Goal: Transaction & Acquisition: Purchase product/service

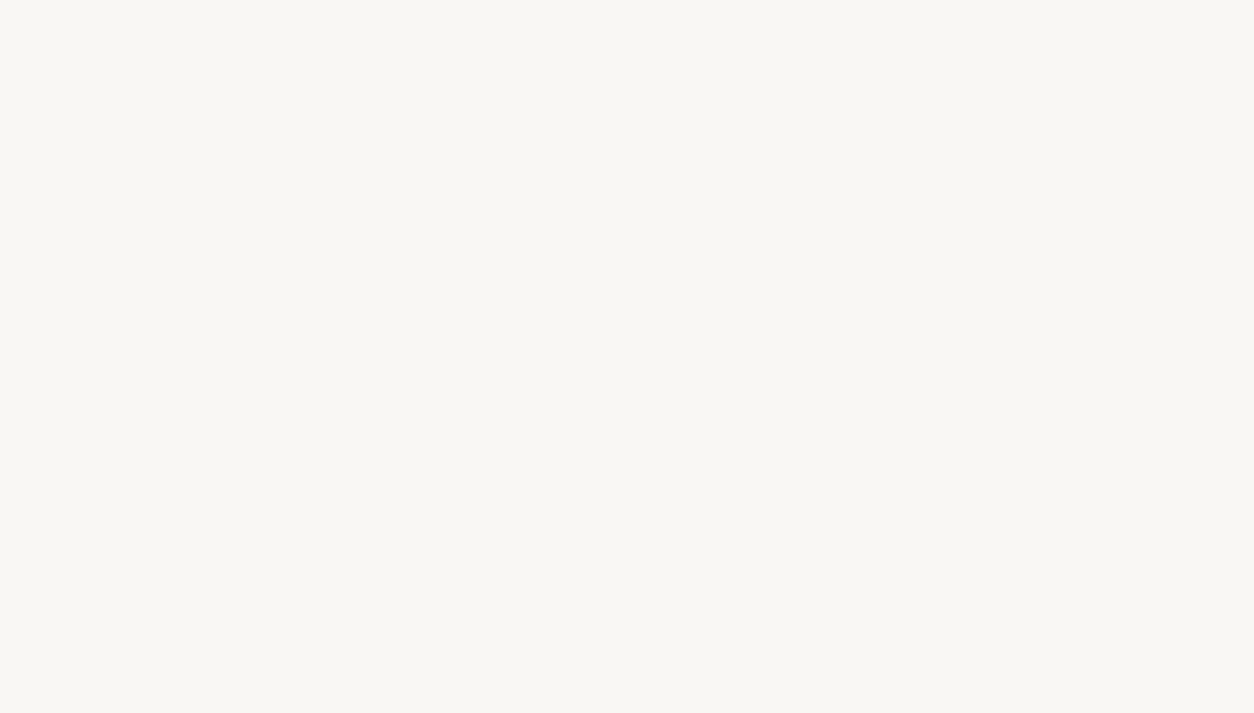
select select "FR"
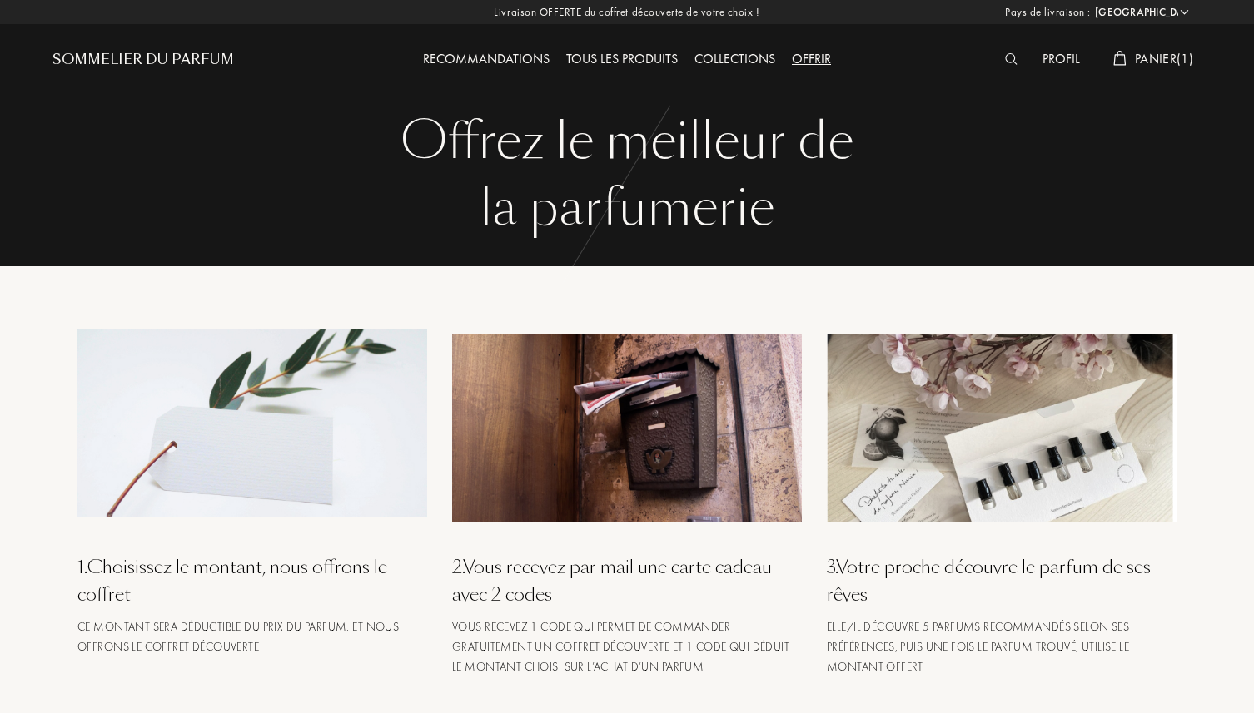
click at [1141, 61] on span "Panier ( 1 )" at bounding box center [1164, 58] width 58 height 17
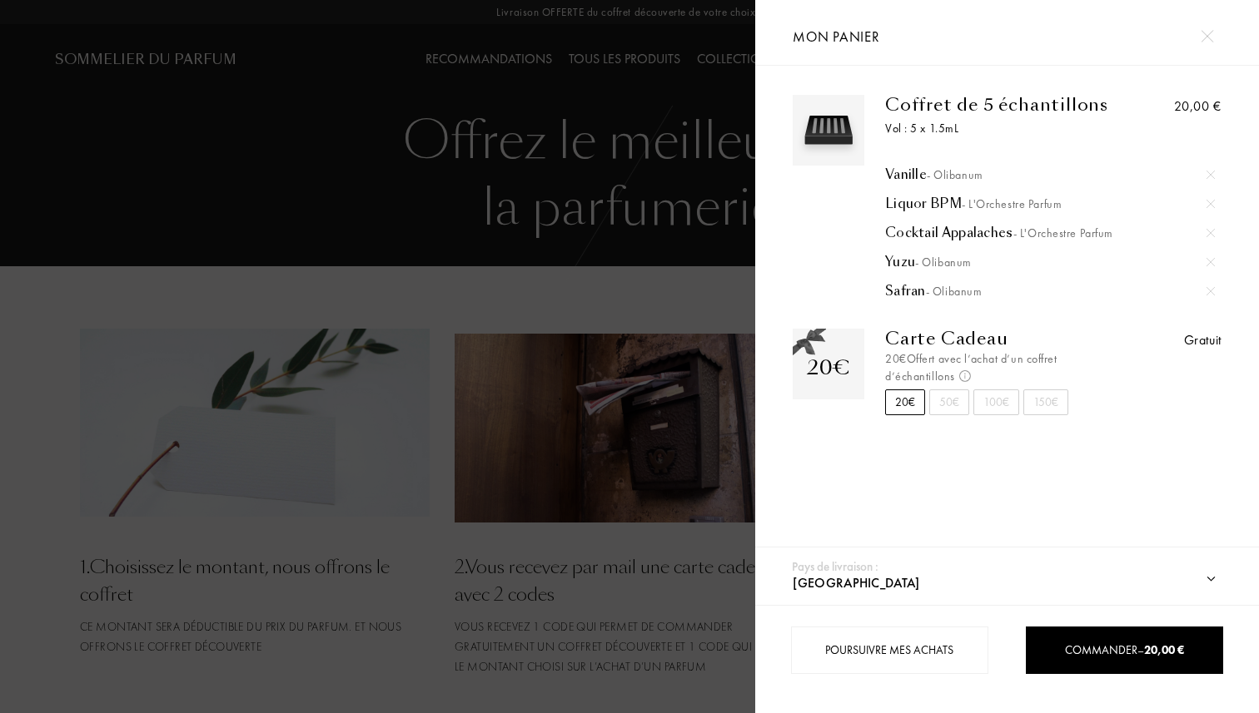
click at [1207, 166] on div at bounding box center [1210, 174] width 25 height 25
click at [1205, 182] on div at bounding box center [1210, 174] width 25 height 25
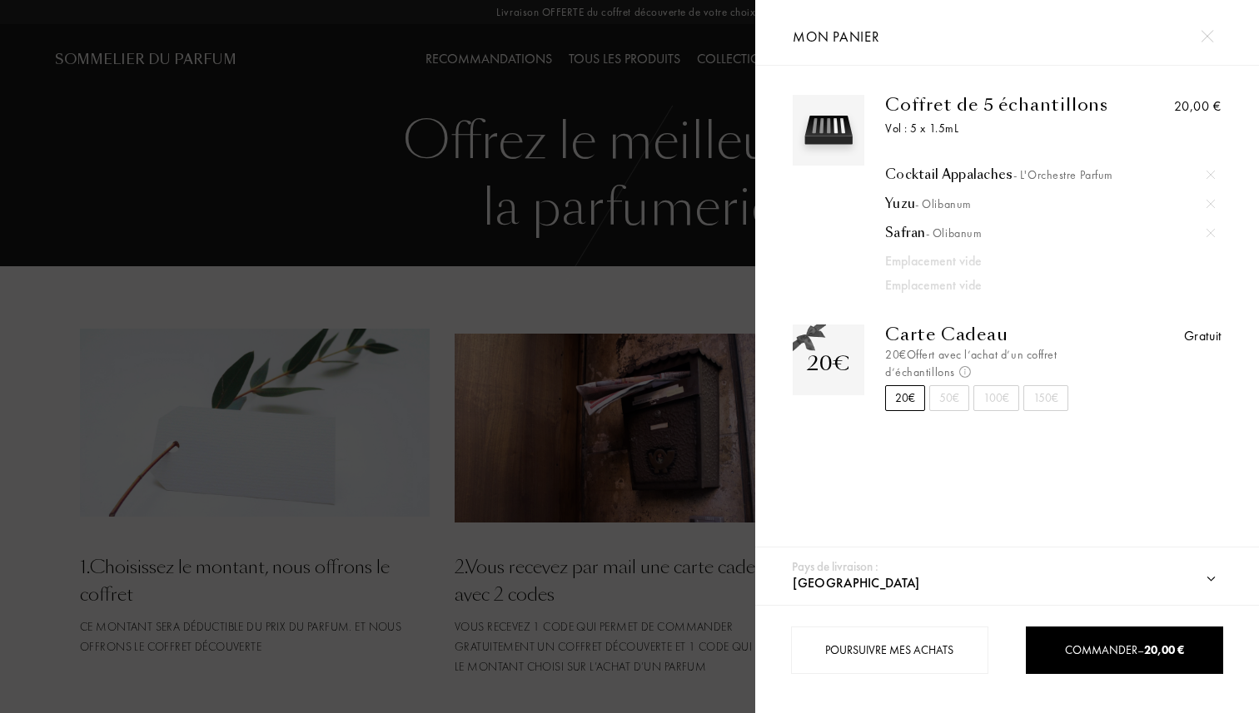
click at [1205, 186] on div at bounding box center [1210, 174] width 25 height 25
click at [1206, 171] on img at bounding box center [1210, 175] width 8 height 8
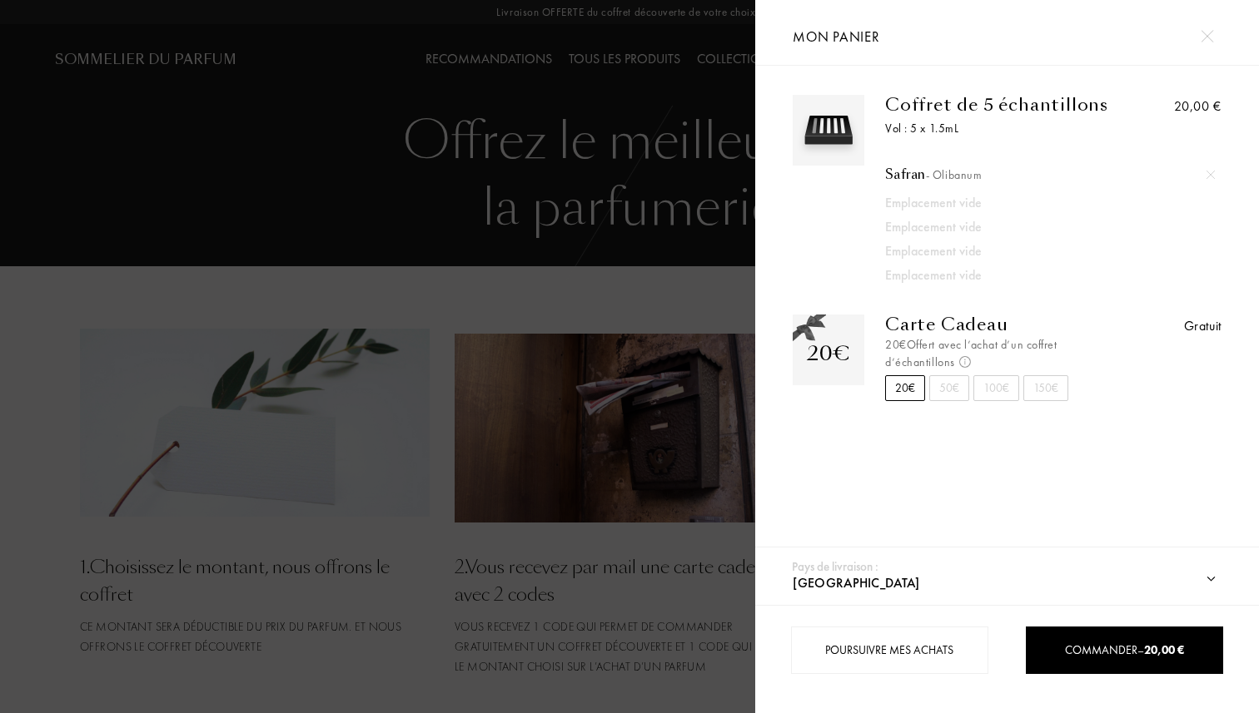
click at [1207, 191] on div "20,00 €" at bounding box center [1167, 190] width 107 height 191
click at [1208, 193] on div "20,00 €" at bounding box center [1167, 190] width 107 height 191
click at [1208, 177] on img at bounding box center [1210, 175] width 8 height 8
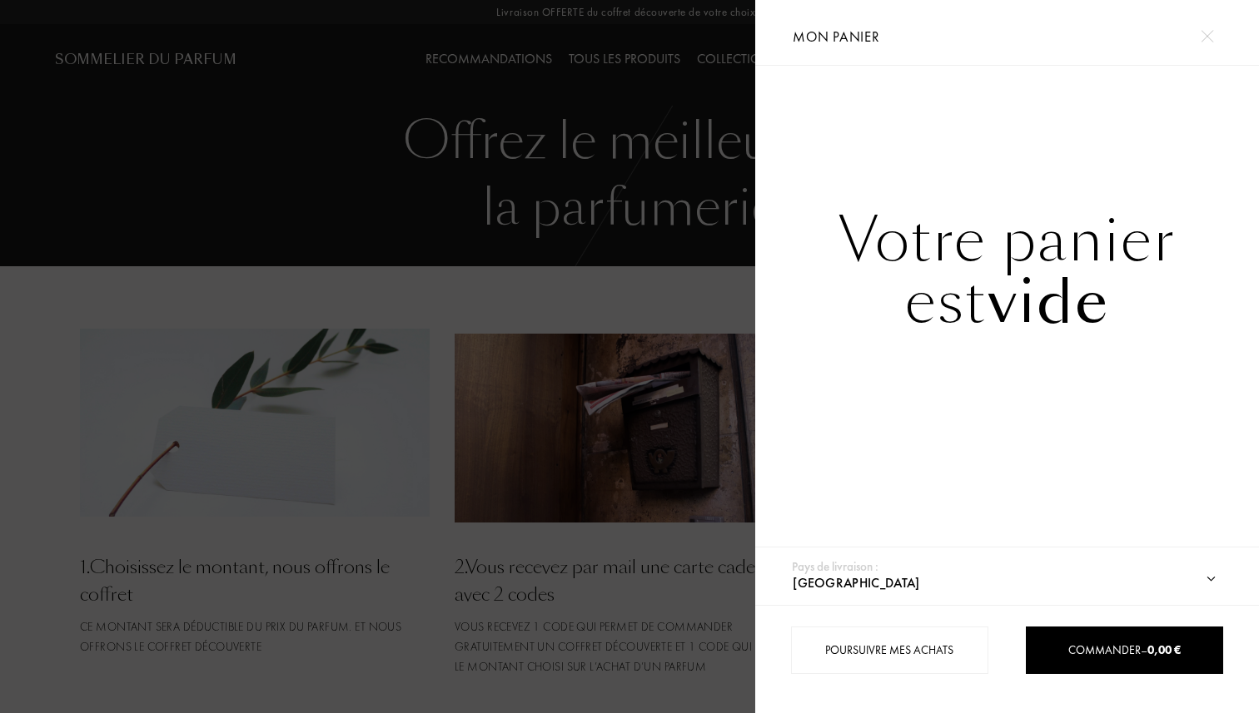
click at [653, 296] on div at bounding box center [377, 356] width 755 height 713
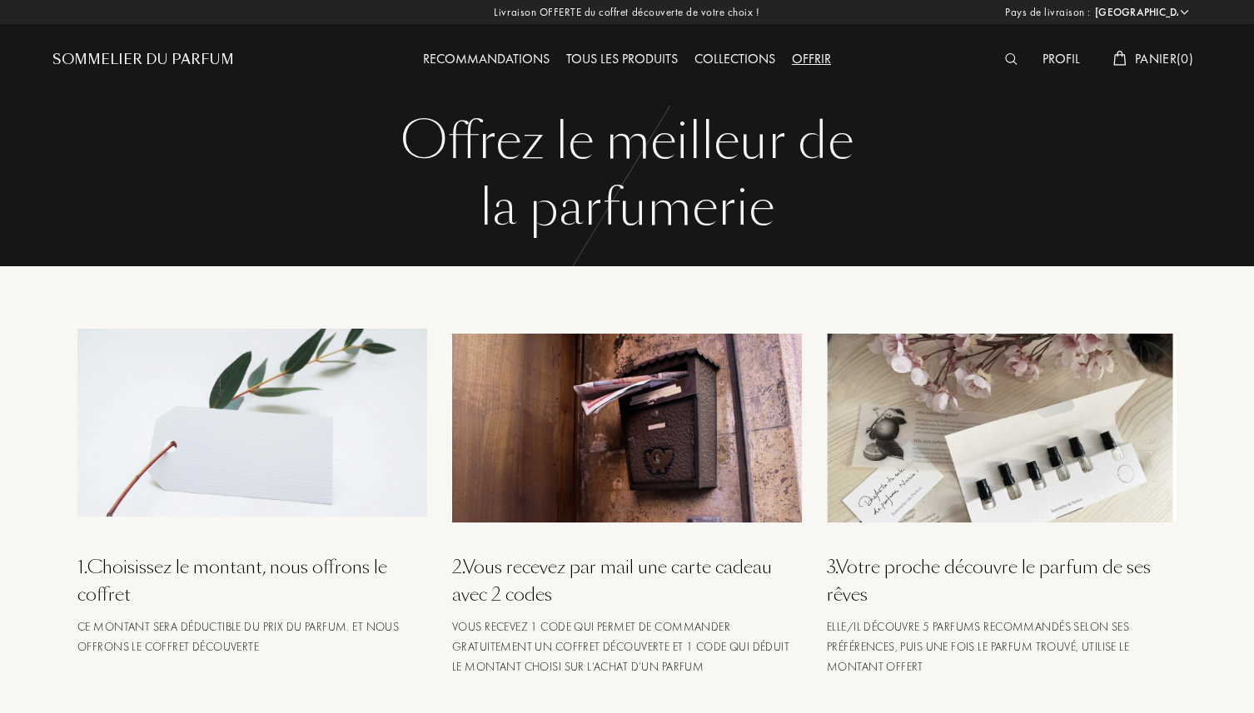
click at [1014, 57] on div at bounding box center [1014, 60] width 37 height 22
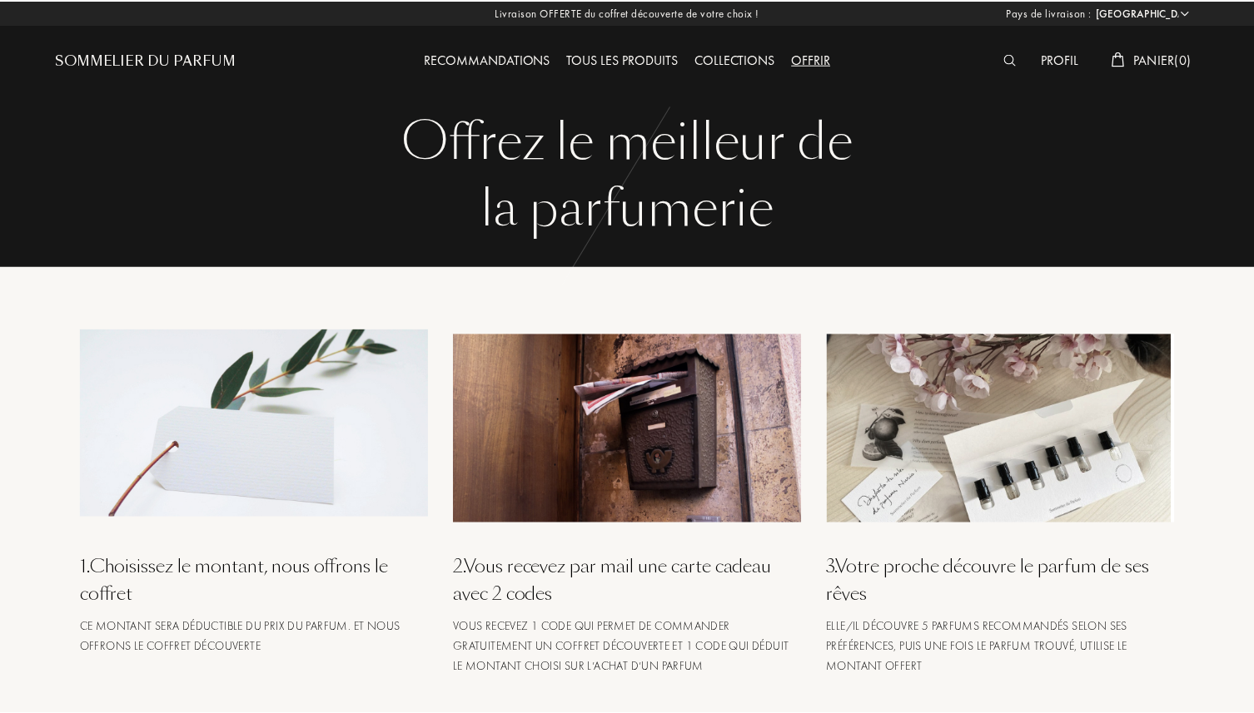
scroll to position [1, 0]
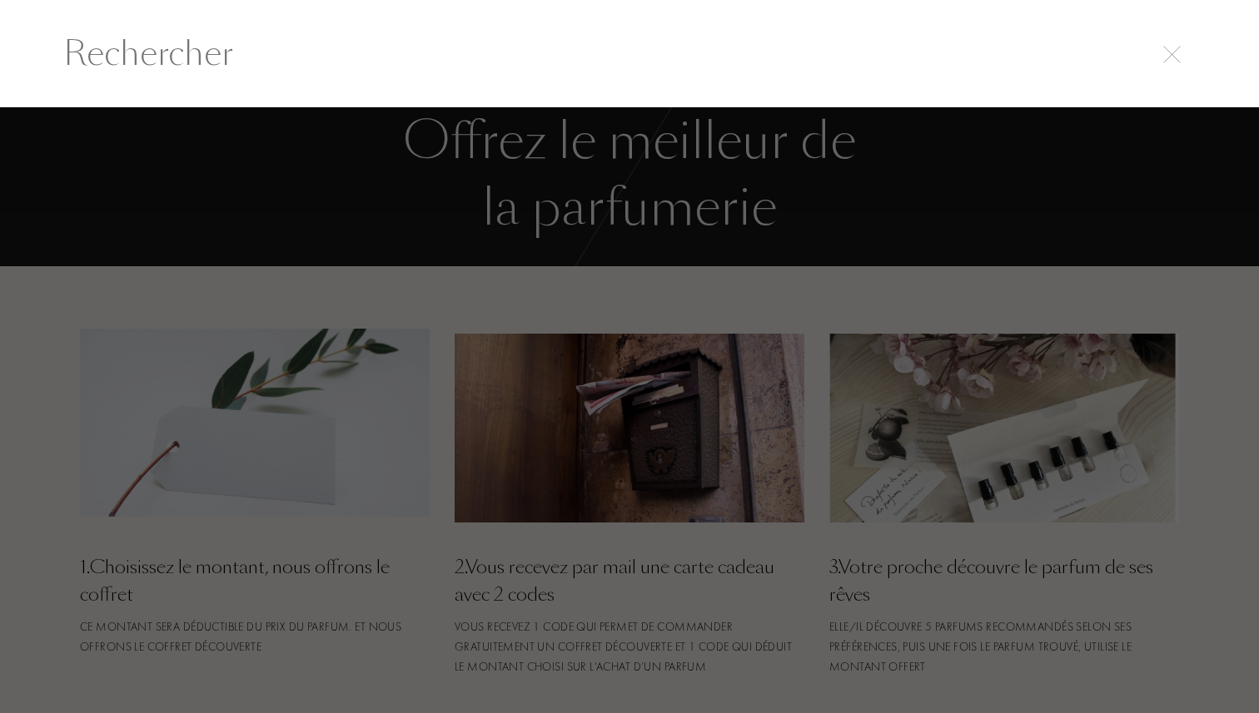
click at [718, 48] on input "text" at bounding box center [629, 53] width 1199 height 50
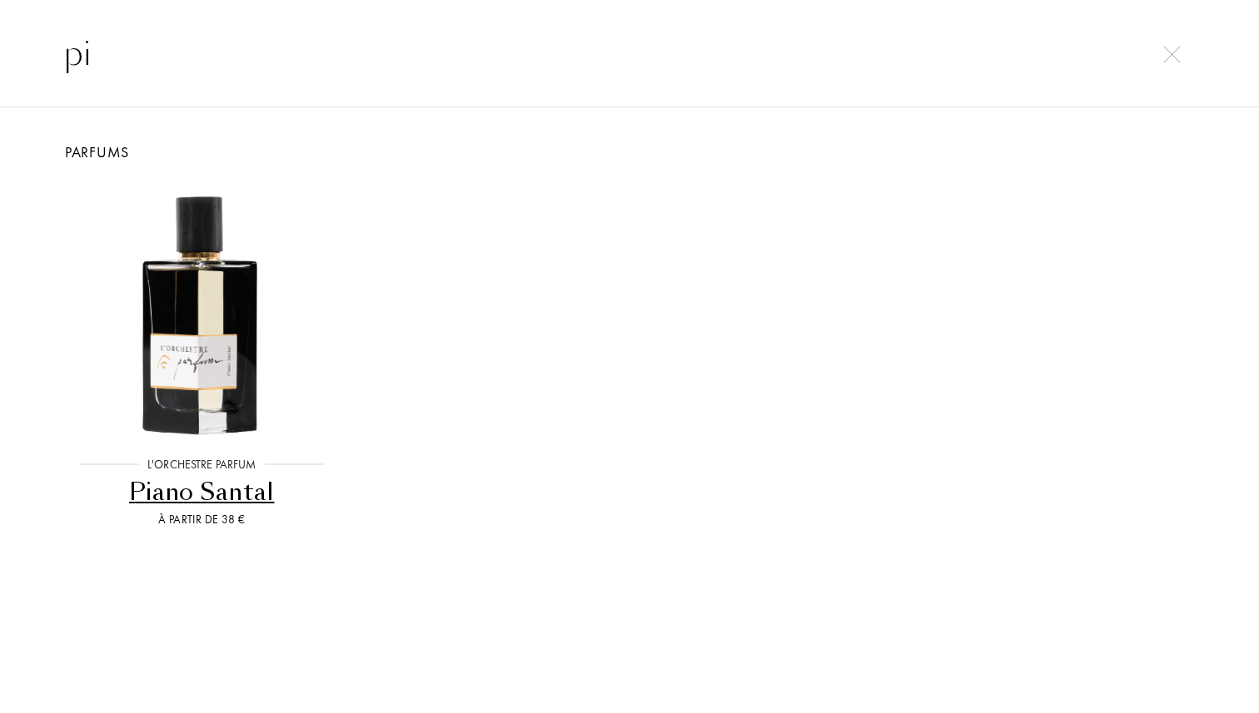
type input "pi"
click at [205, 483] on div "Piano Santal" at bounding box center [202, 492] width 272 height 32
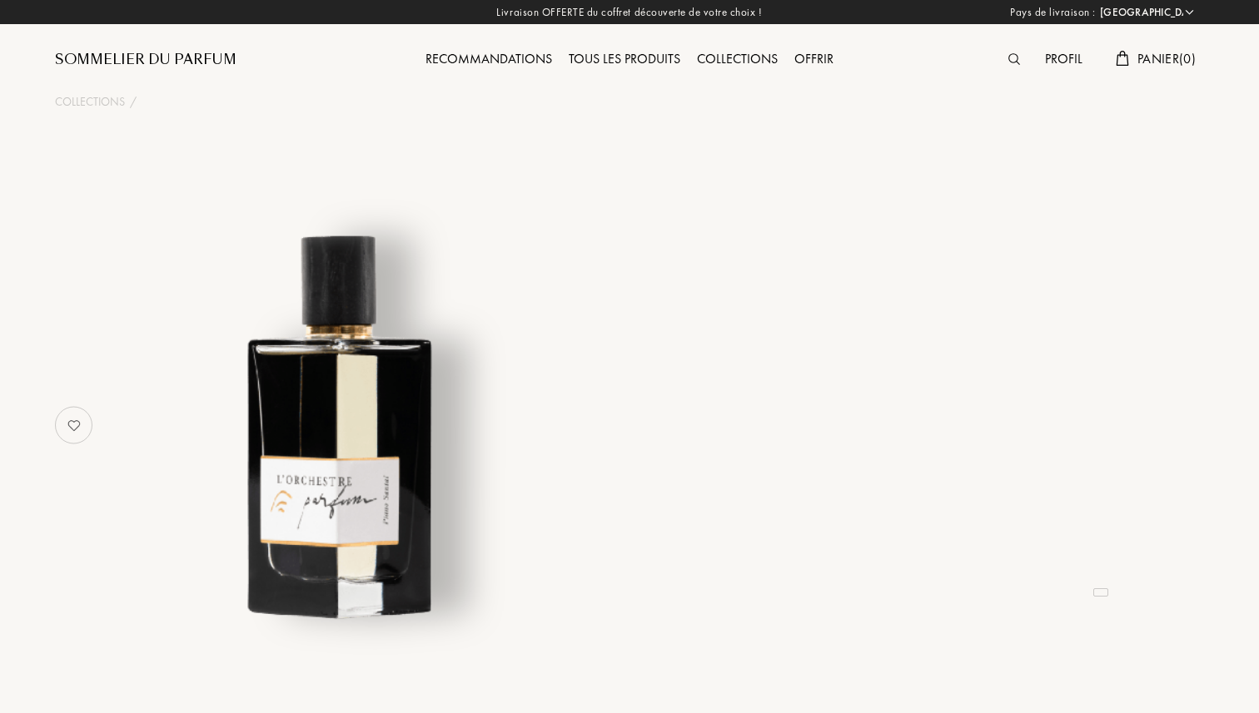
select select "FR"
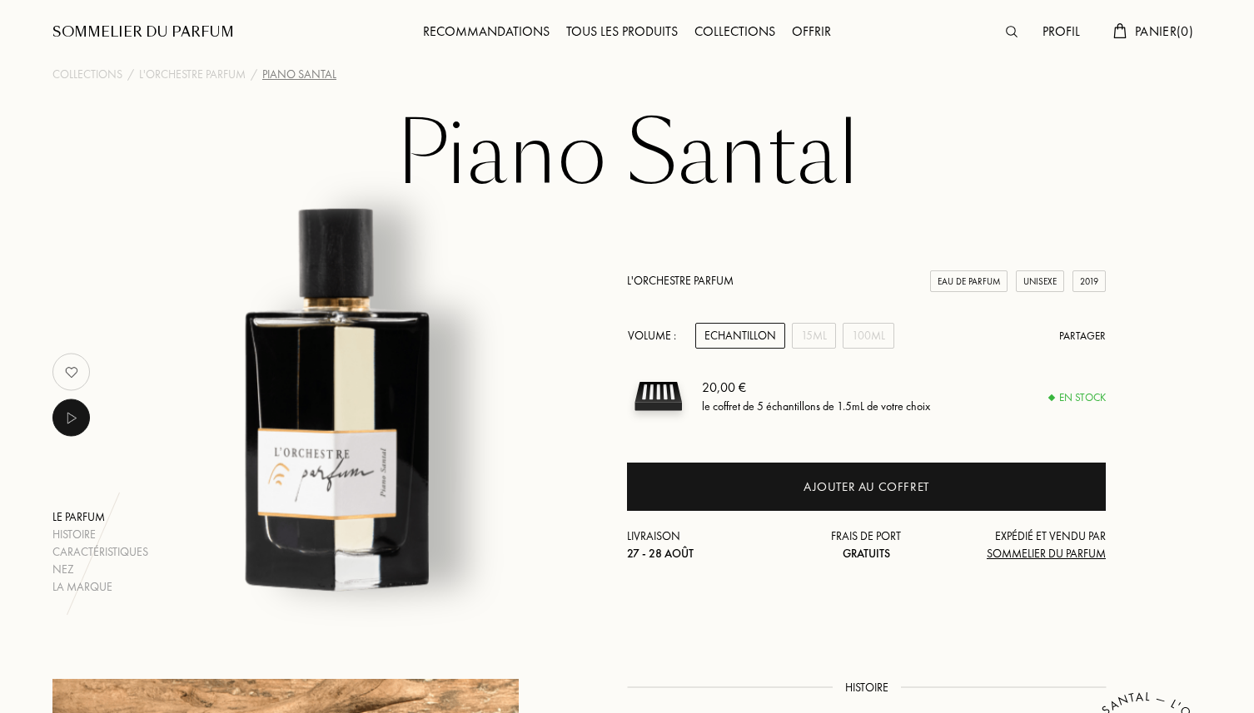
scroll to position [34, 0]
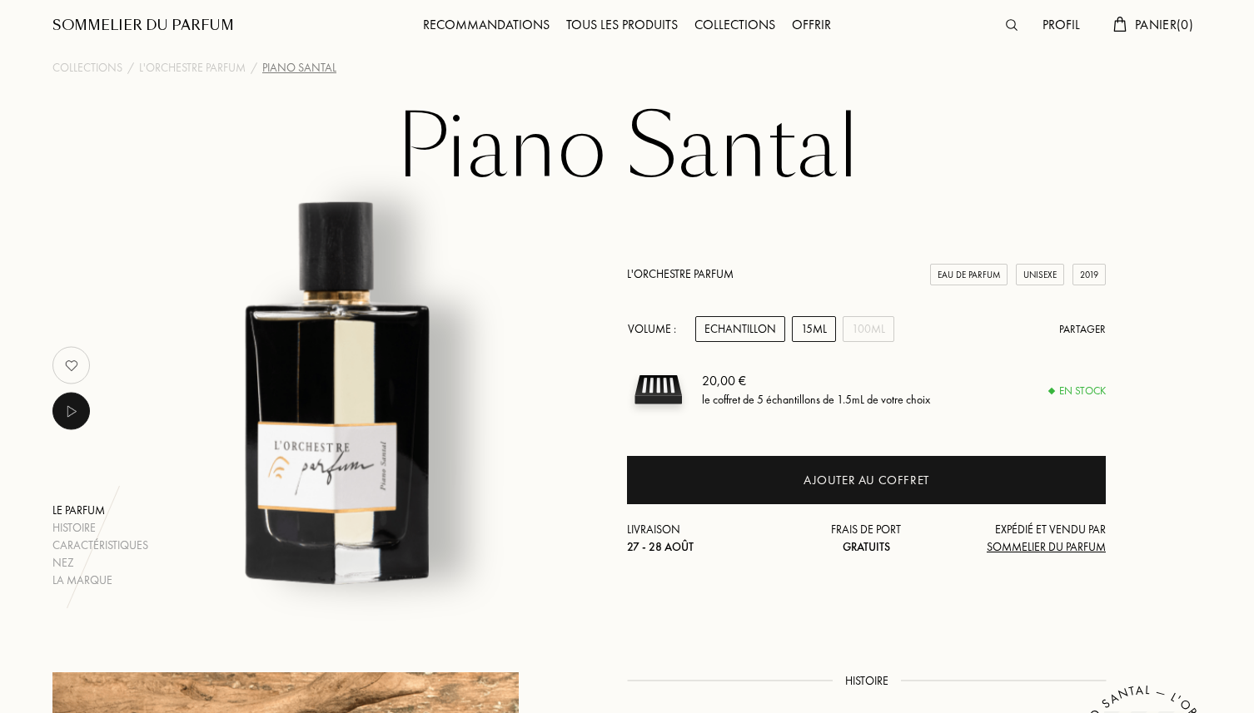
click at [806, 330] on div "15mL" at bounding box center [814, 329] width 44 height 26
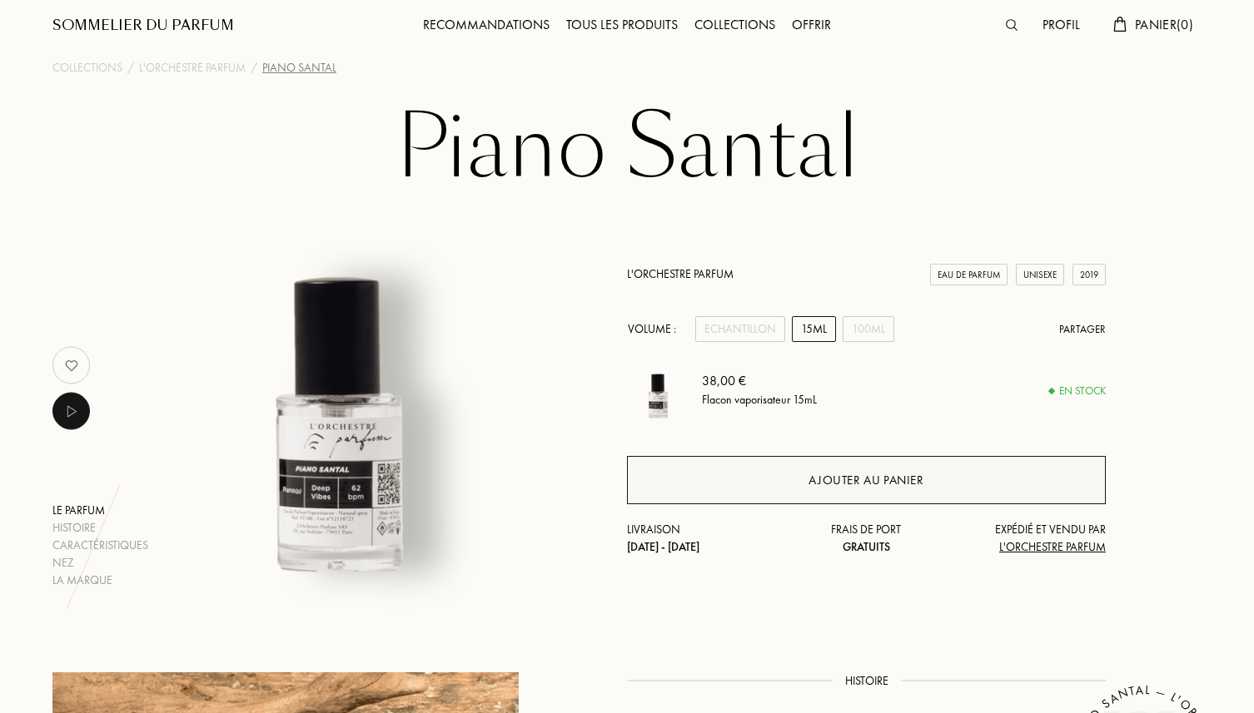
click at [855, 481] on div "Ajouter au panier" at bounding box center [865, 480] width 115 height 19
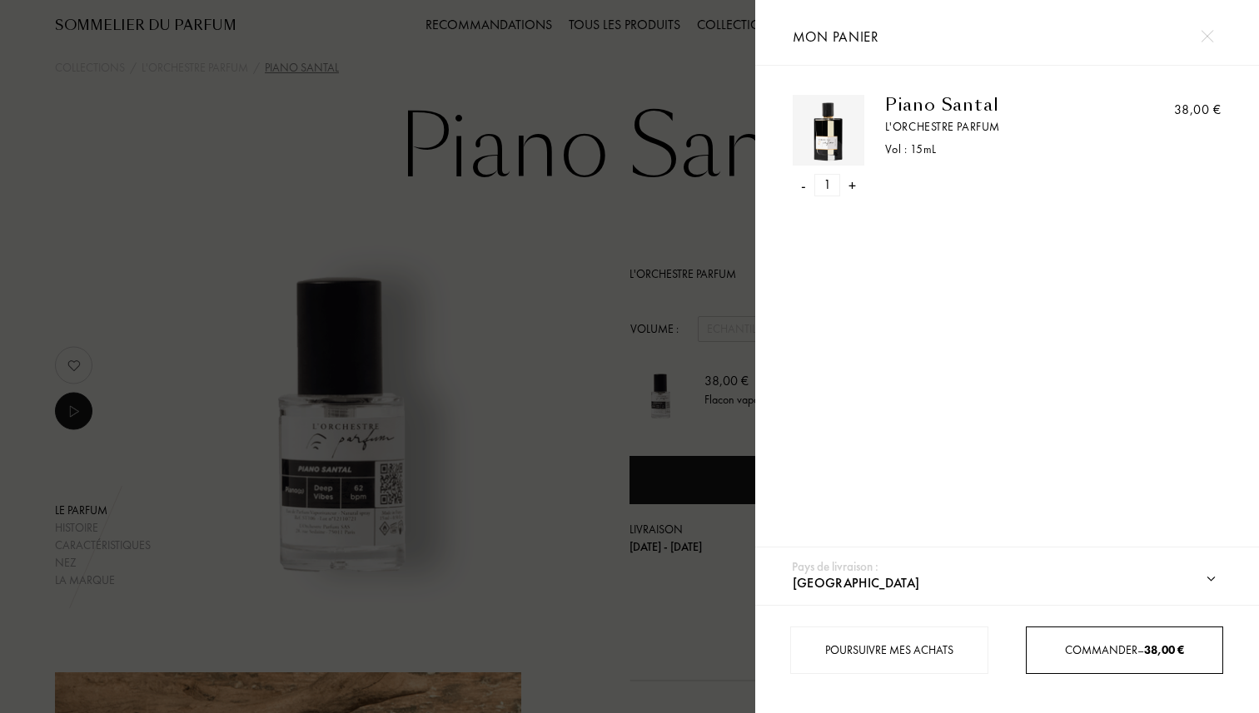
click at [1058, 645] on div "Commander – 38,00 €" at bounding box center [1124, 650] width 196 height 17
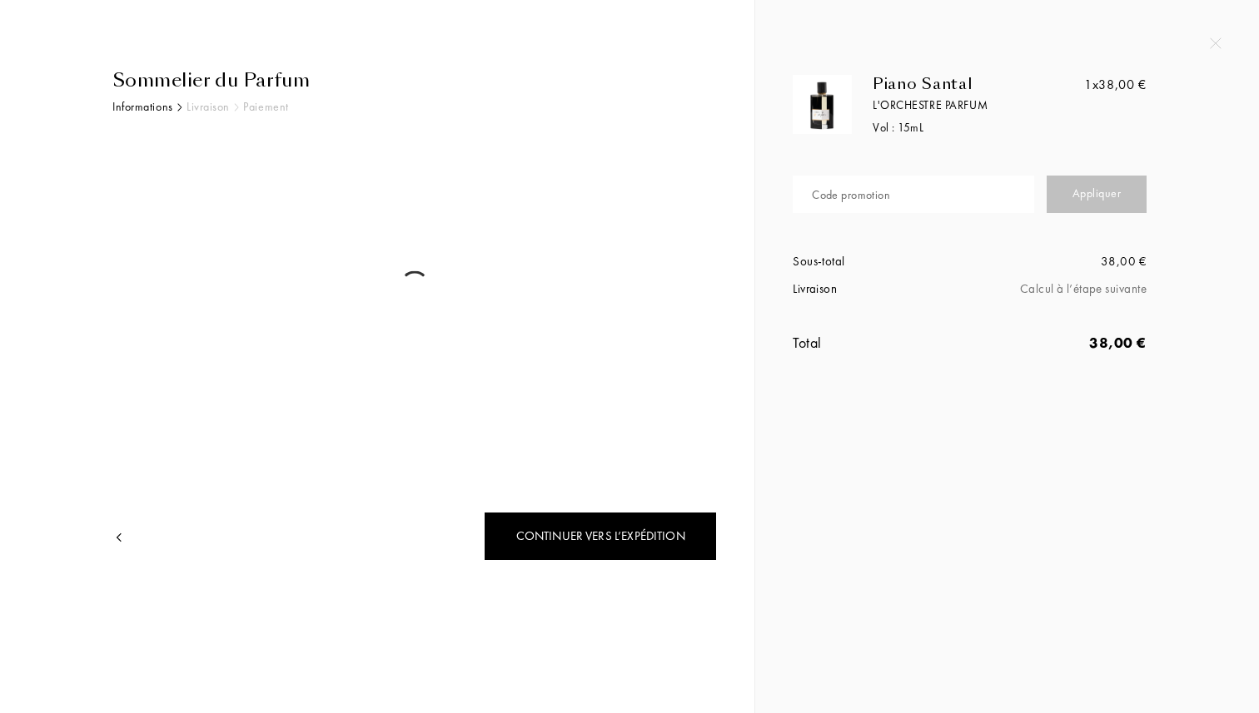
select select "FR"
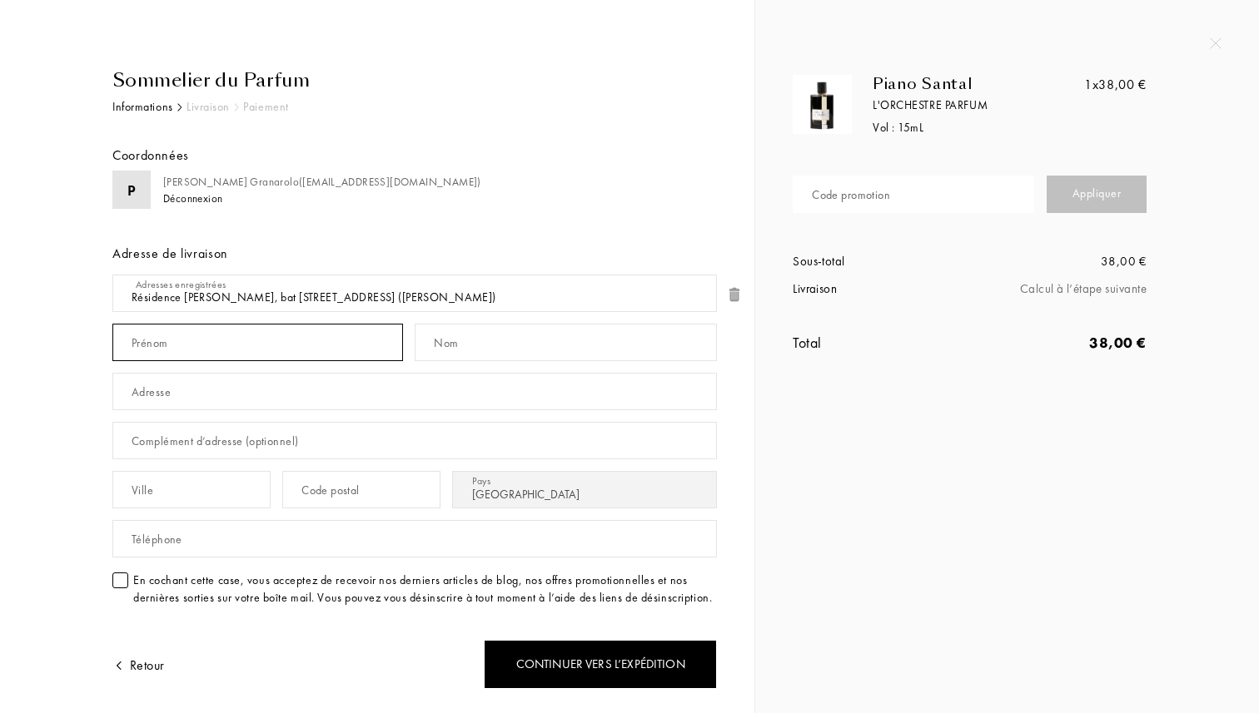
click at [266, 345] on input "text" at bounding box center [257, 342] width 291 height 37
type input "Pierre-Louis"
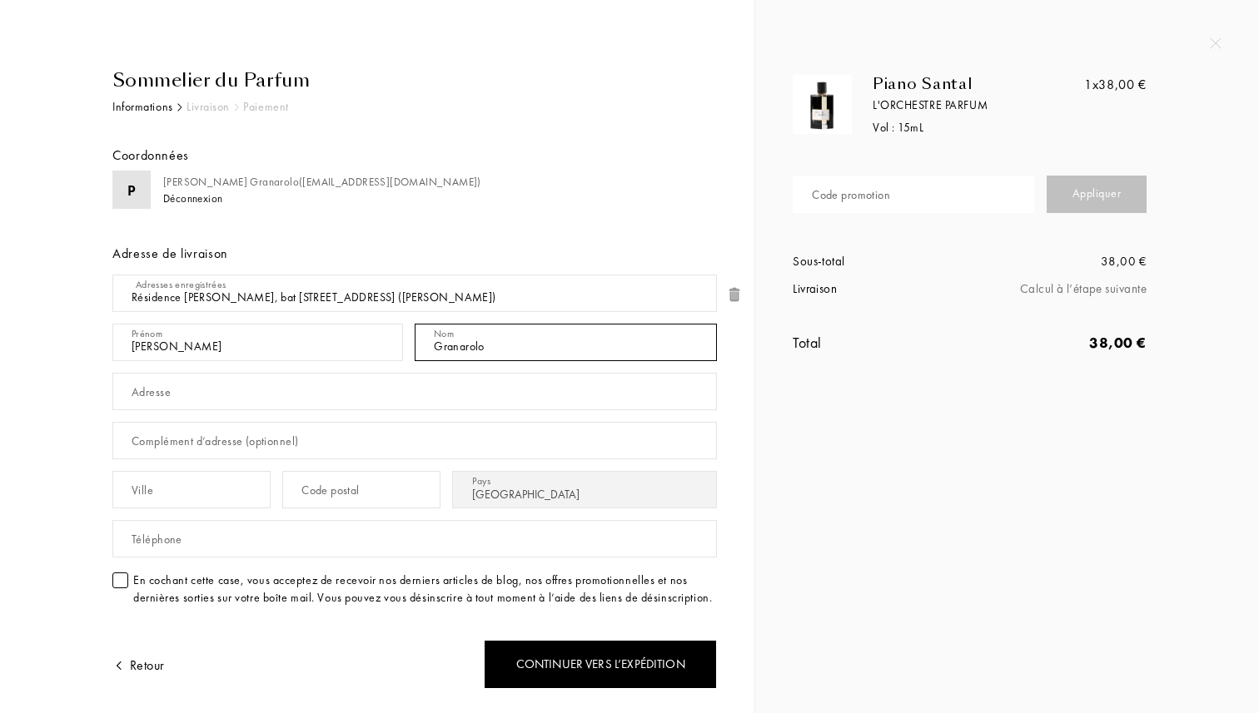
type input "Granarolo"
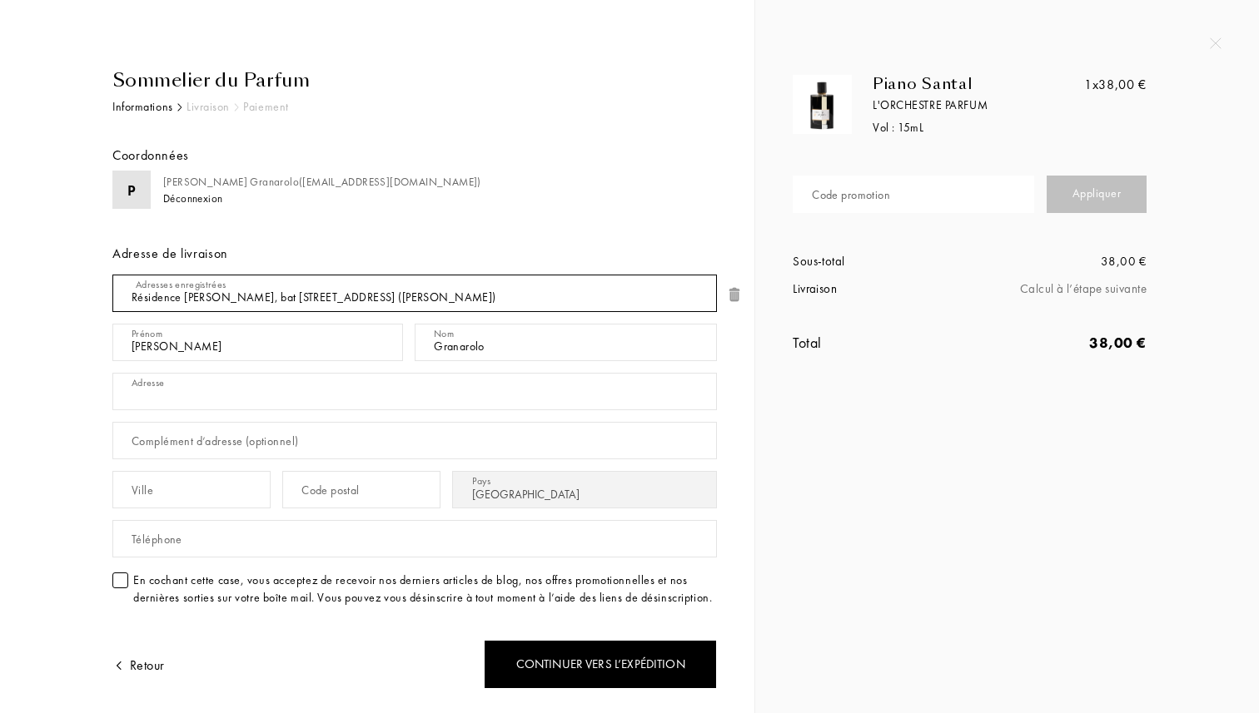
click at [534, 288] on select "Résidence Lelia, bat 2 Strada di Mezzana, Lucciana 20290, FR (Pierre-Louis Gran…" at bounding box center [414, 293] width 604 height 37
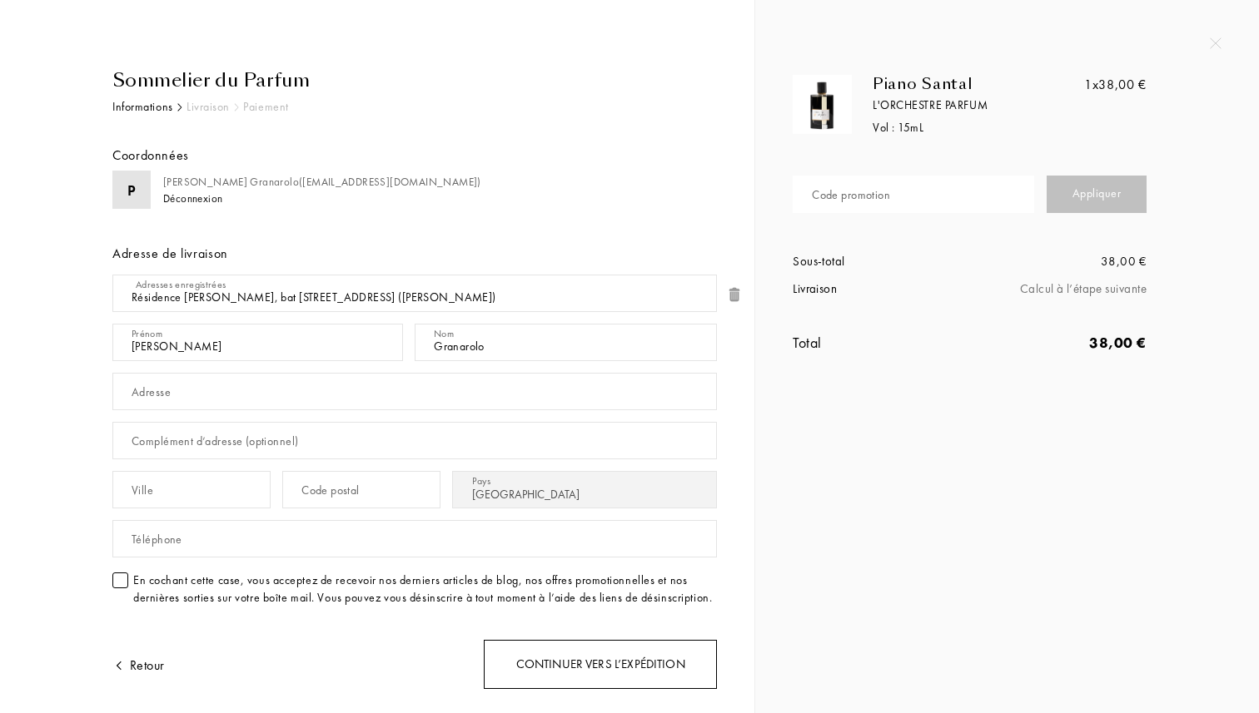
click at [555, 665] on div "Continuer vers l’expédition" at bounding box center [600, 664] width 233 height 49
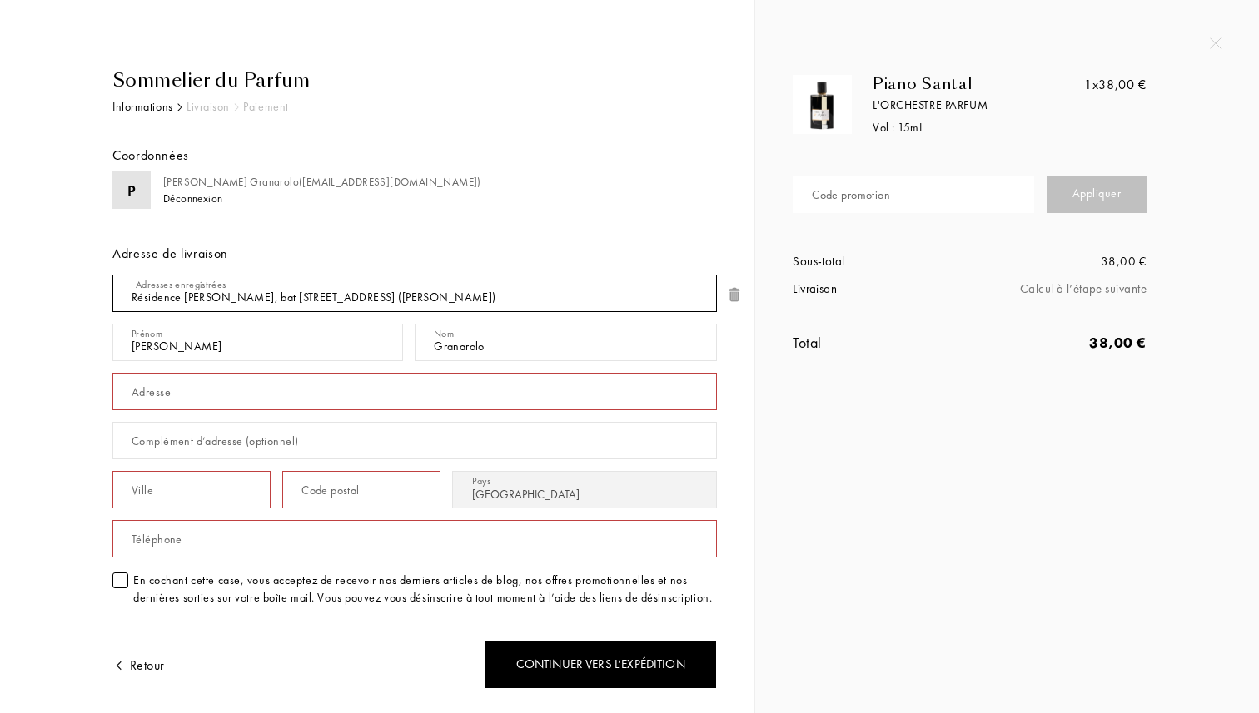
click at [466, 305] on select "Résidence Lelia, bat 2 Strada di Mezzana, Lucciana 20290, FR (Pierre-Louis Gran…" at bounding box center [414, 293] width 604 height 37
click at [451, 382] on input "text" at bounding box center [414, 391] width 604 height 37
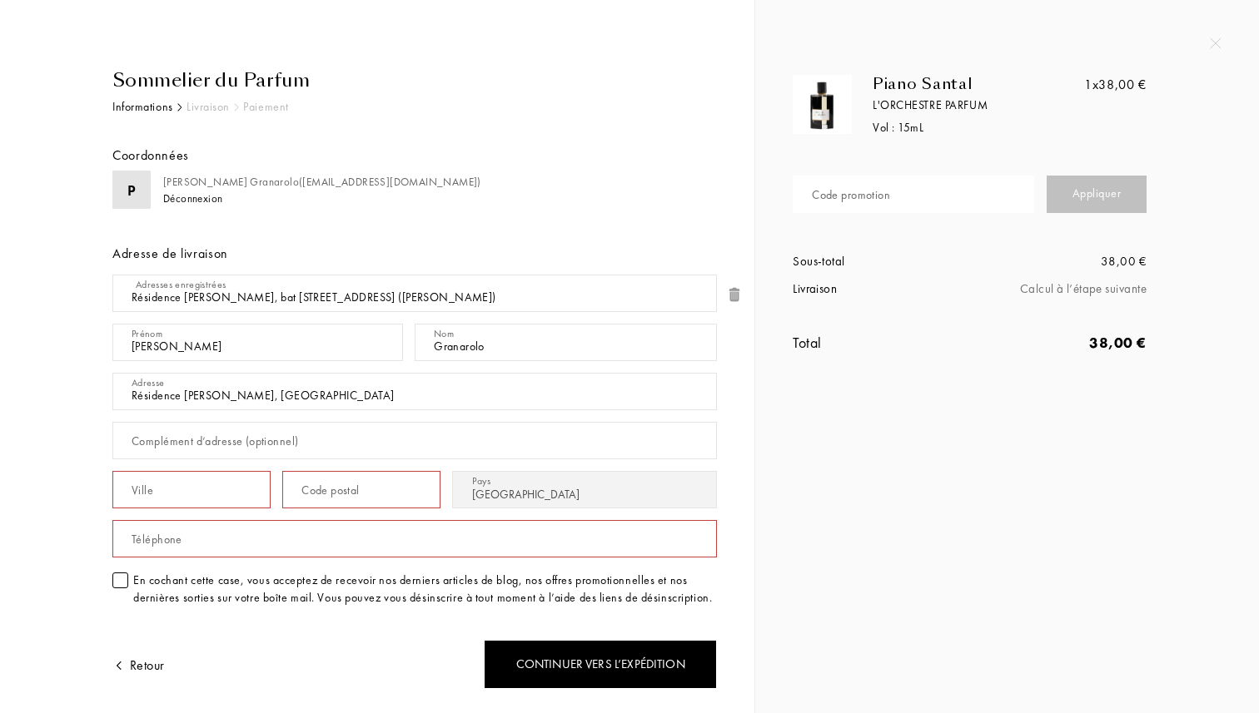
type input "Résidence Lelia, Strada di Mezzana"
type input "Bat 2"
click at [216, 501] on input "text" at bounding box center [191, 489] width 158 height 37
type input "Lucciana"
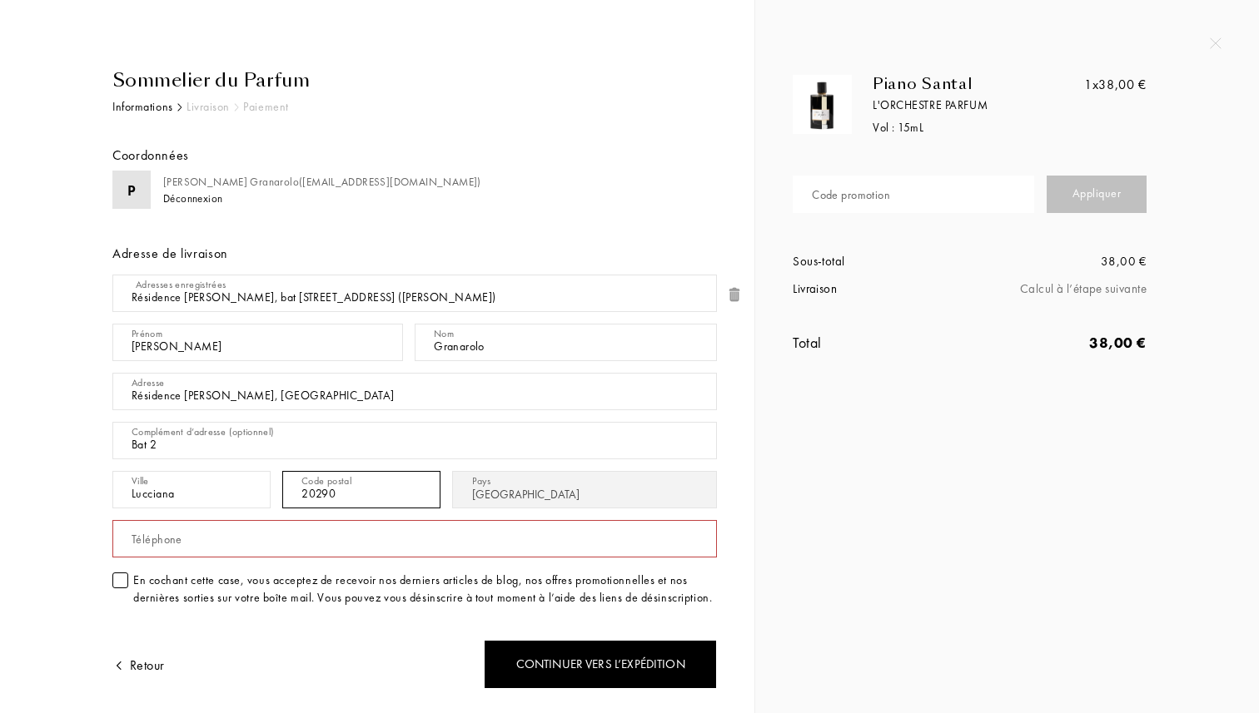
type input "20290"
click at [224, 533] on input "text" at bounding box center [414, 538] width 604 height 37
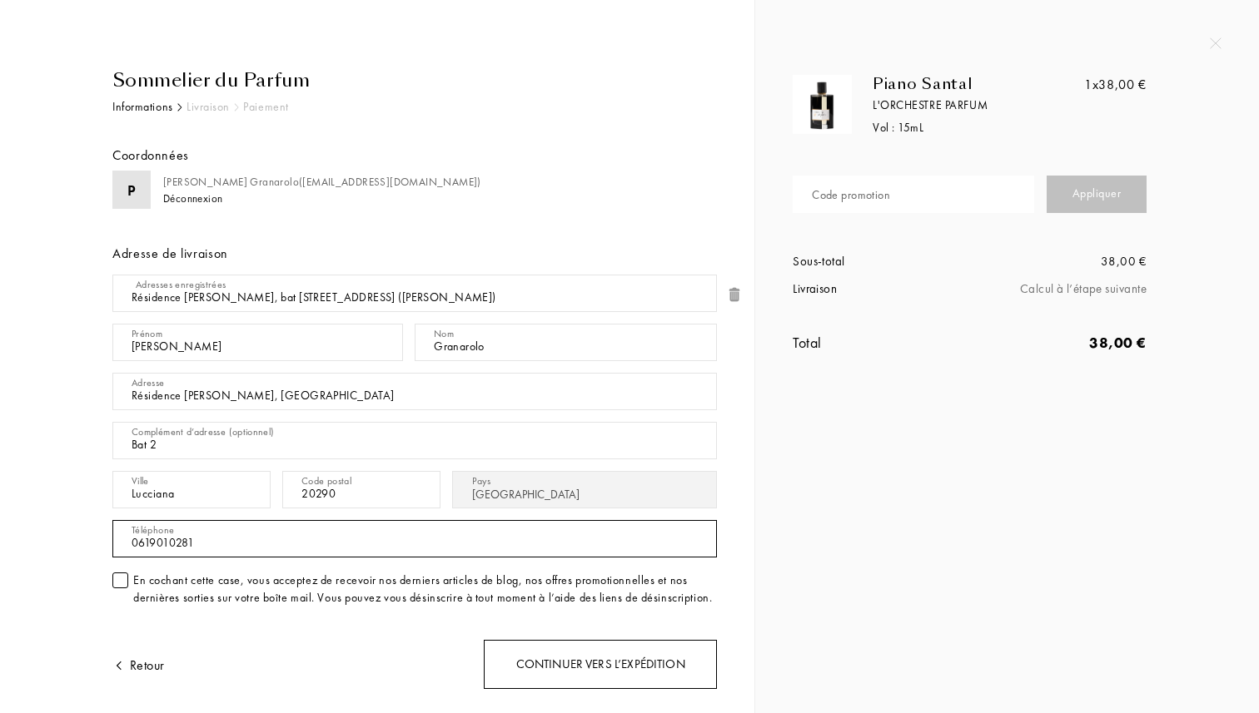
type input "0619010281"
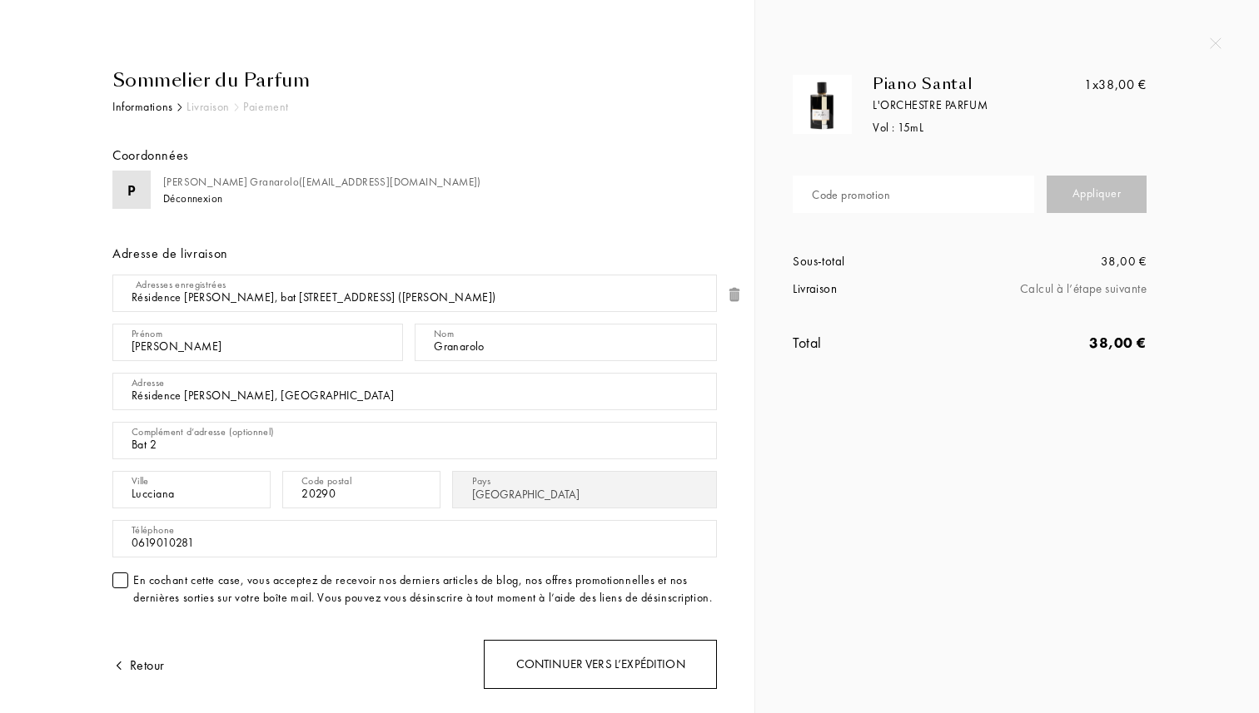
click at [586, 676] on div "Continuer vers l’expédition" at bounding box center [600, 664] width 233 height 49
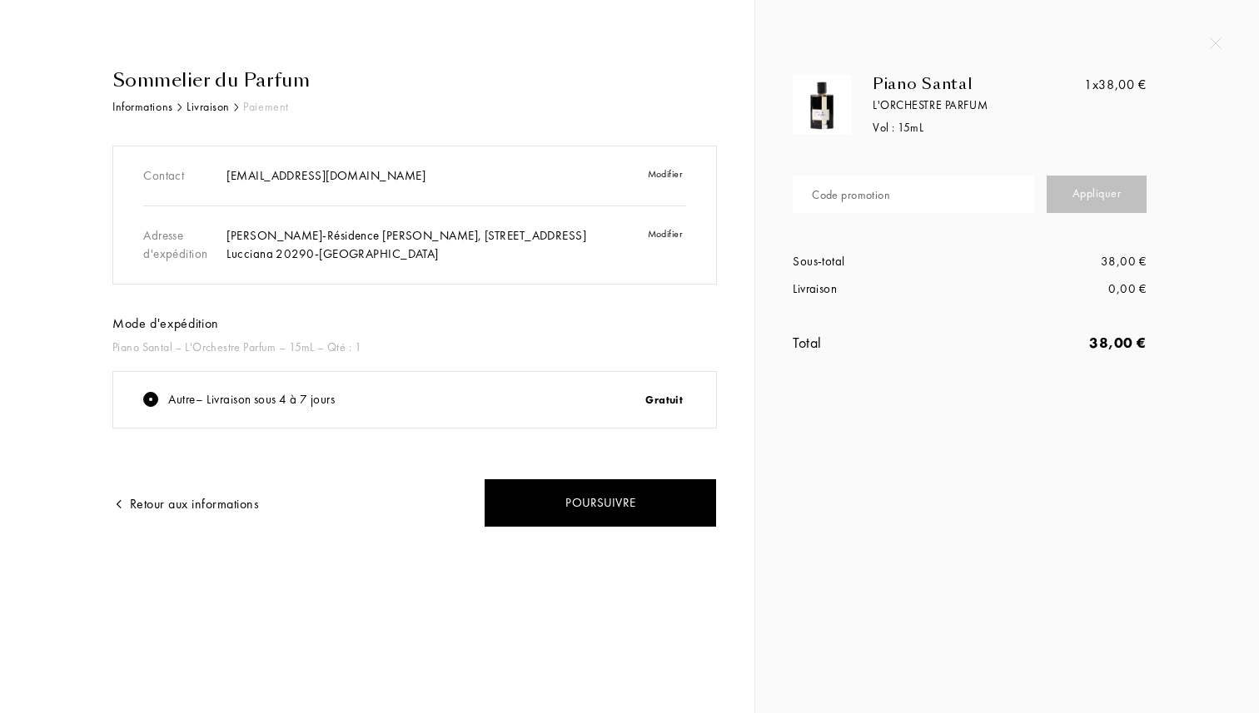
click at [896, 184] on input "text" at bounding box center [912, 194] width 241 height 37
click at [883, 0] on div at bounding box center [629, 0] width 1259 height 0
click at [1077, 196] on div "Appliquer" at bounding box center [1096, 194] width 100 height 37
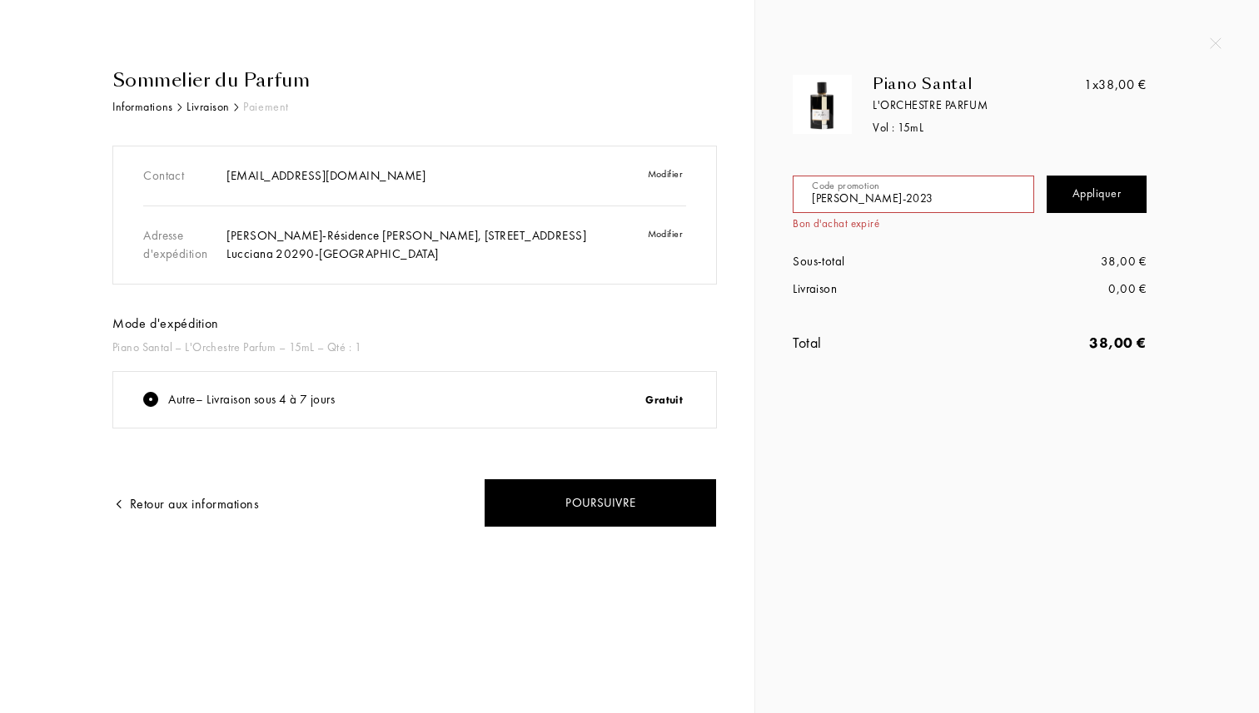
drag, startPoint x: 955, startPoint y: 204, endPoint x: 772, endPoint y: 204, distance: 183.1
click at [772, 204] on div "Piano Santal L'Orchestre Parfum Vol : 15 mL 1x 38,00 € Code promotion Appliquer…" at bounding box center [1006, 231] width 479 height 312
type input "JOANNA-2023"
type input "HLN2D-BBFAU"
click at [1074, 200] on div "Appliquer" at bounding box center [1096, 194] width 100 height 37
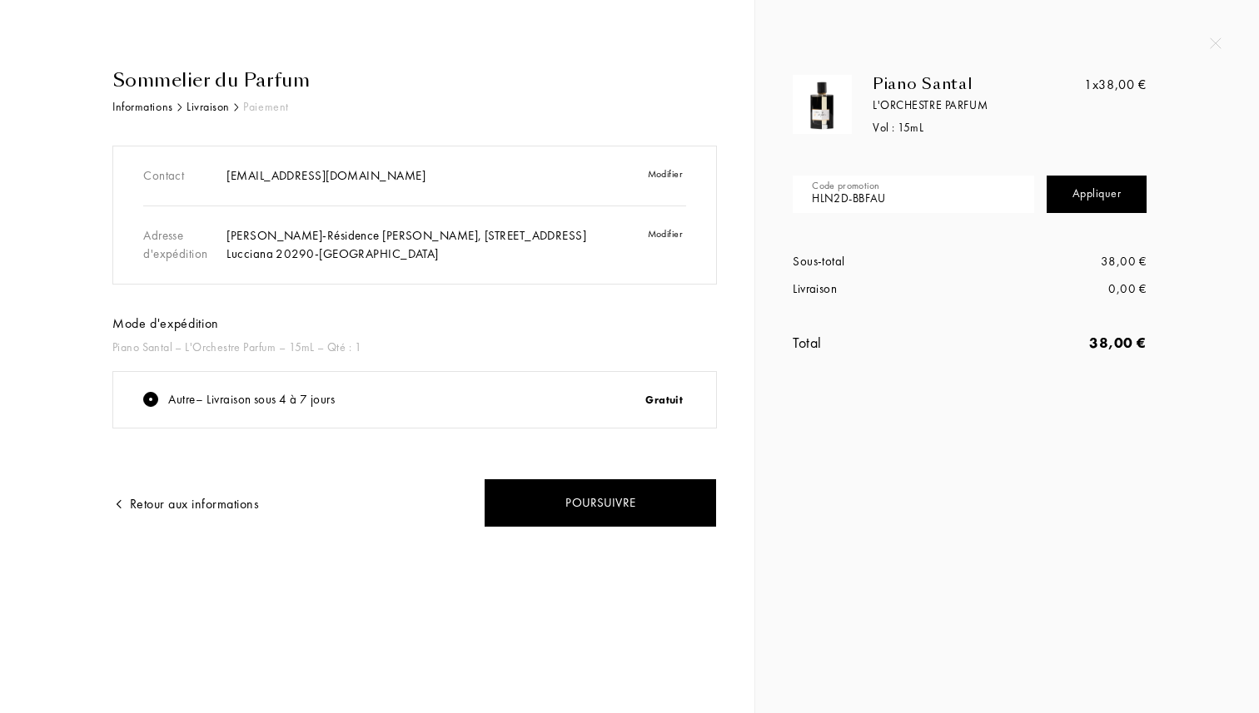
click at [245, 498] on div "Retour aux informations" at bounding box center [185, 504] width 147 height 20
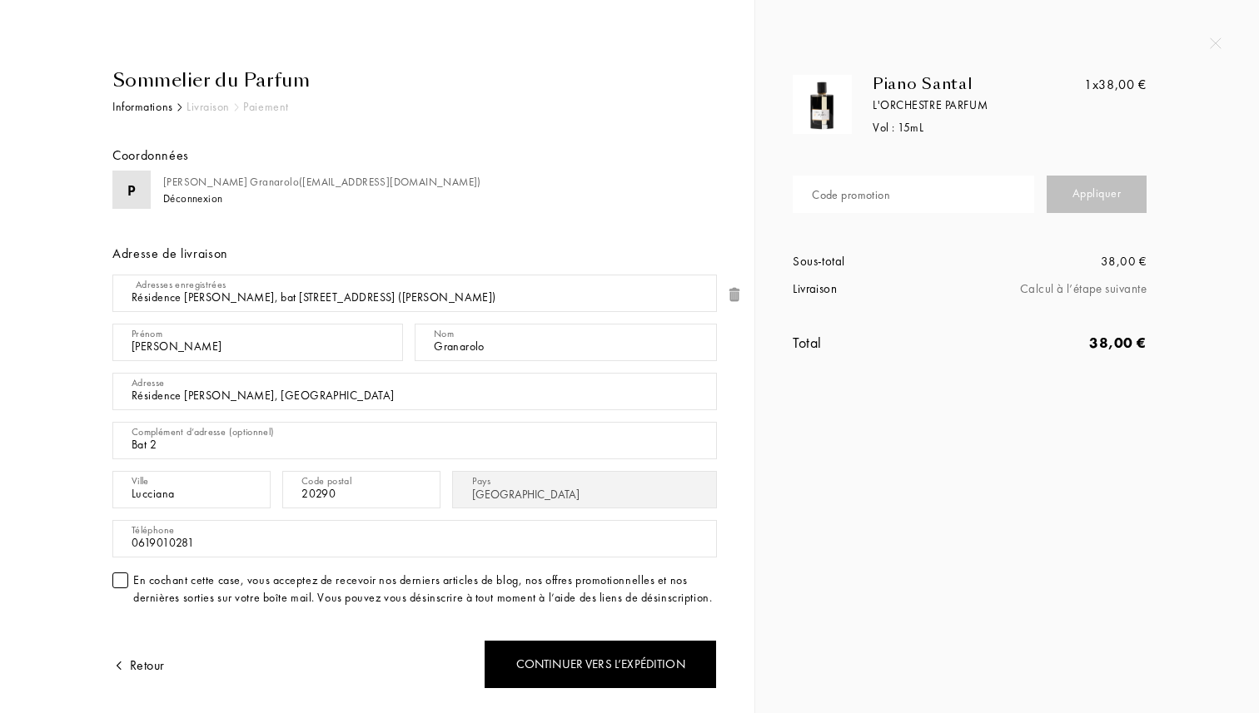
select select "FR"
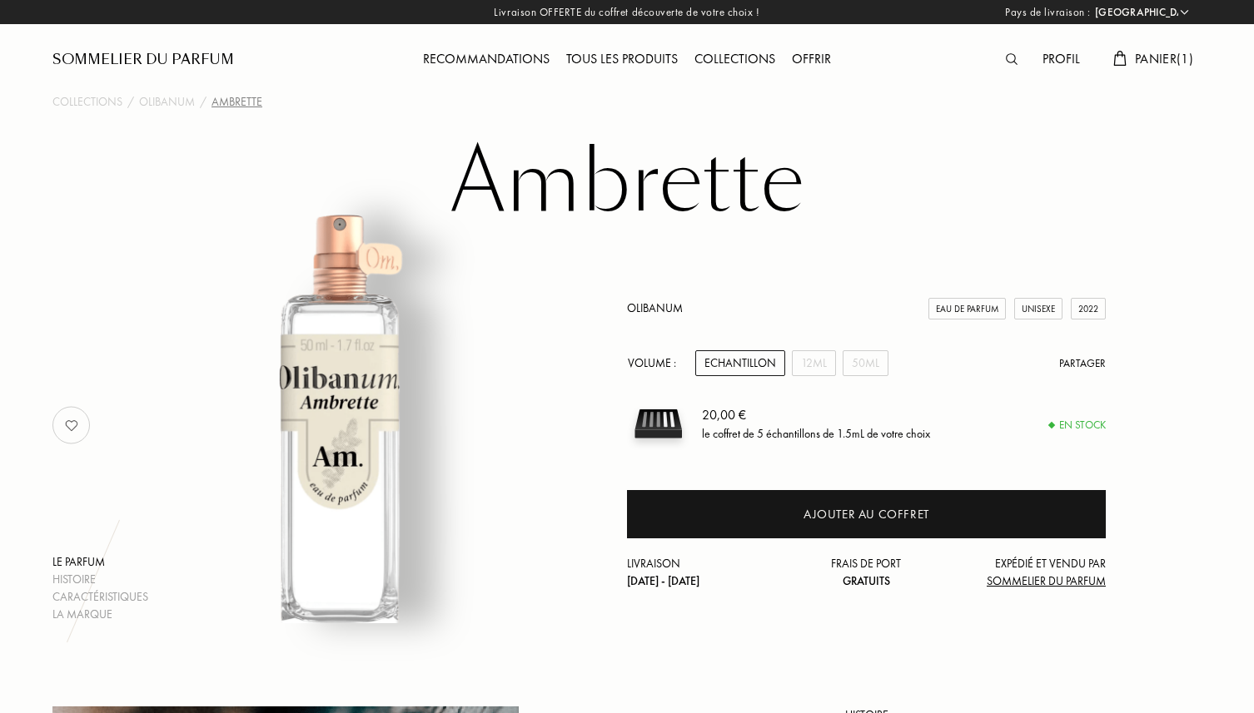
select select "FR"
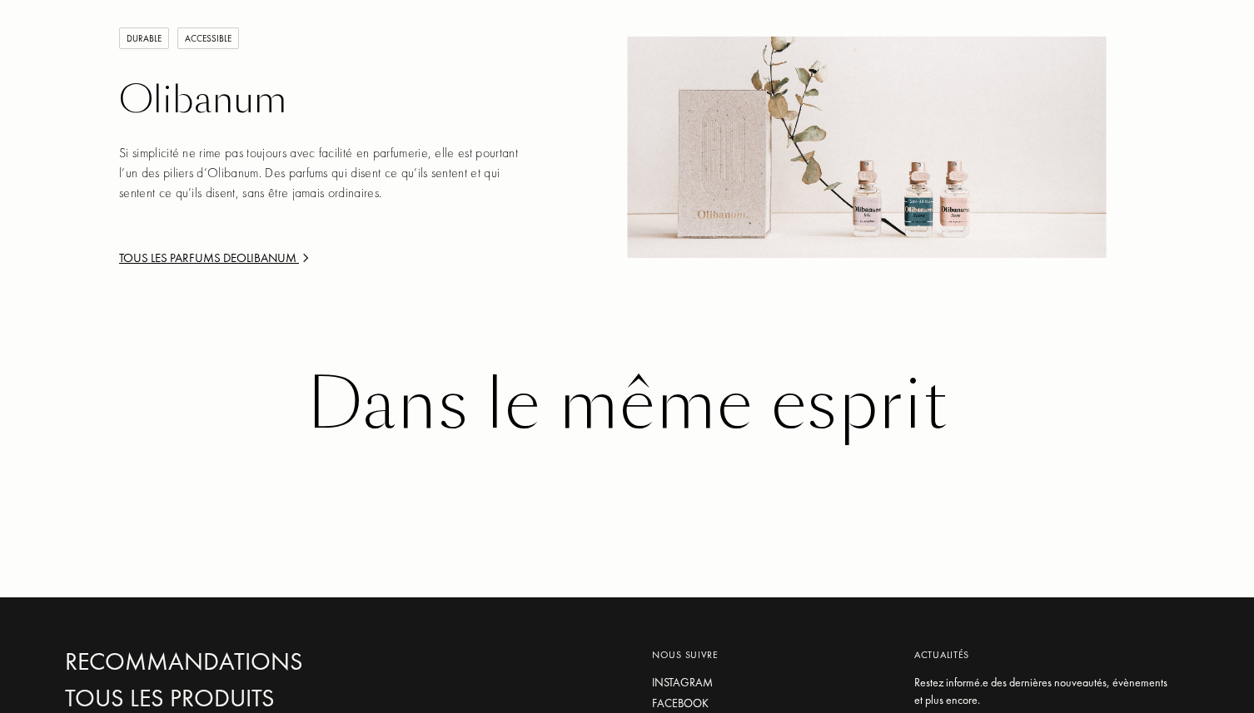
scroll to position [2184, 0]
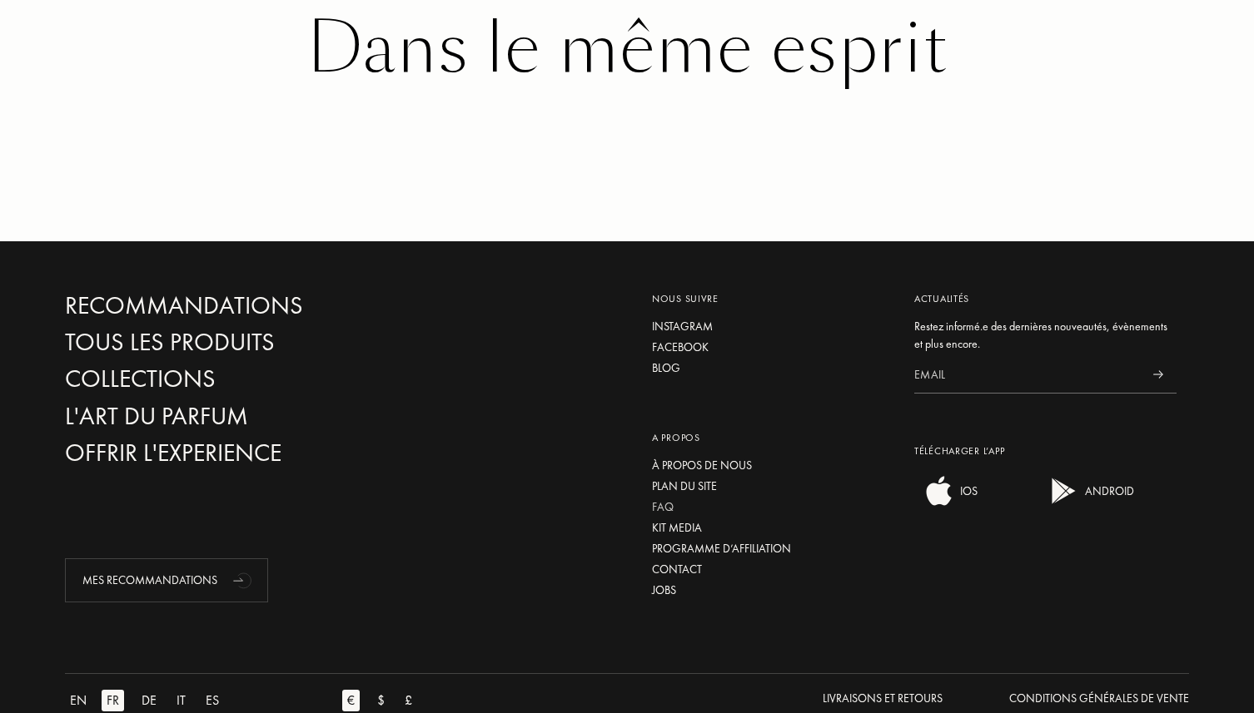
click at [670, 499] on div "FAQ" at bounding box center [770, 507] width 237 height 17
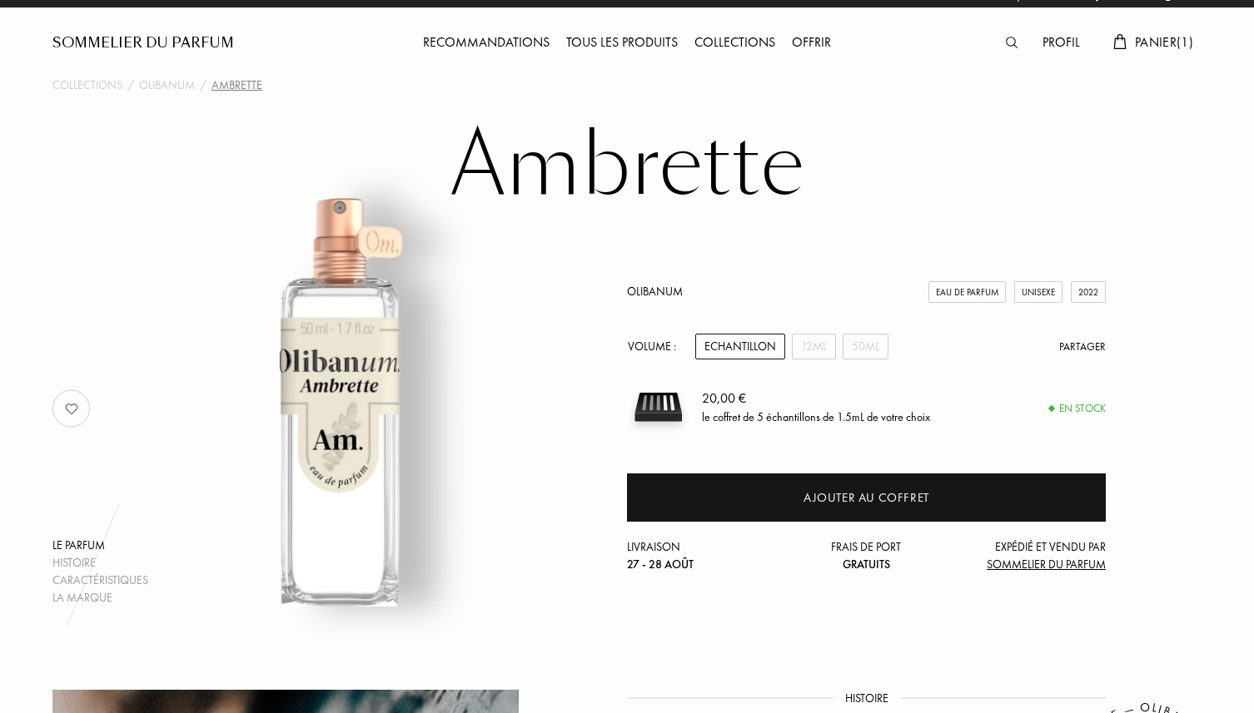
scroll to position [0, 0]
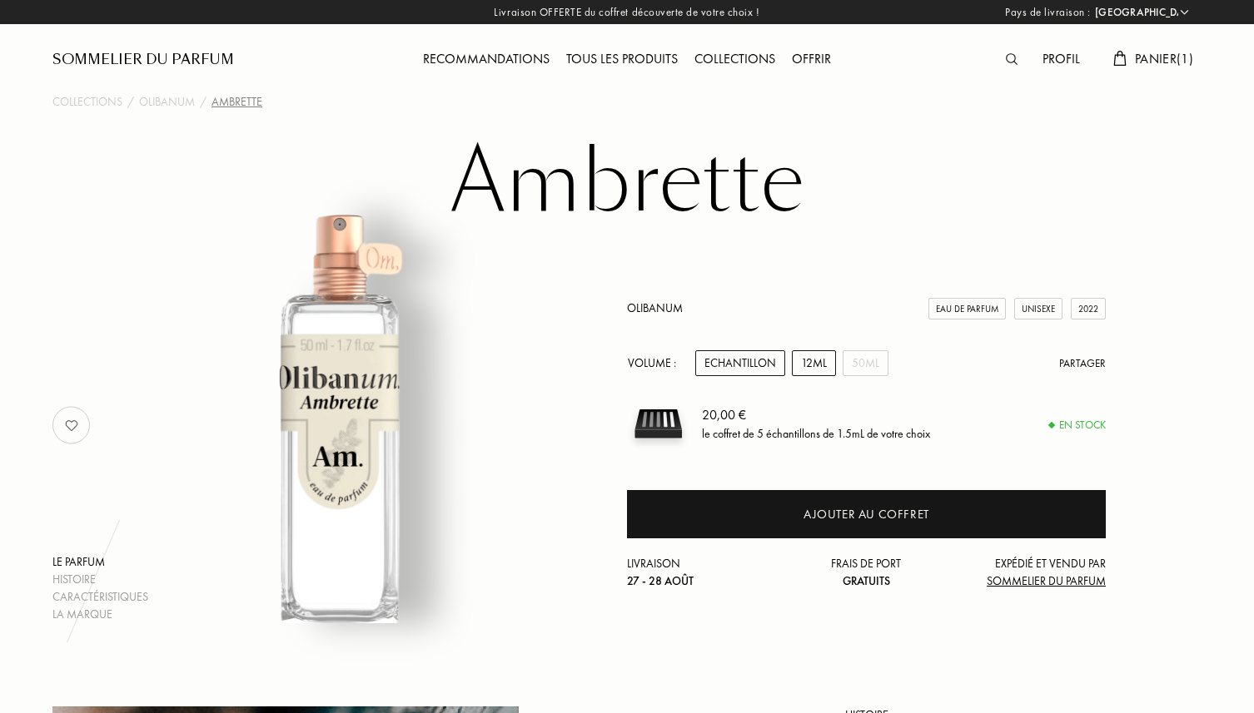
click at [827, 366] on div "12mL" at bounding box center [814, 363] width 44 height 26
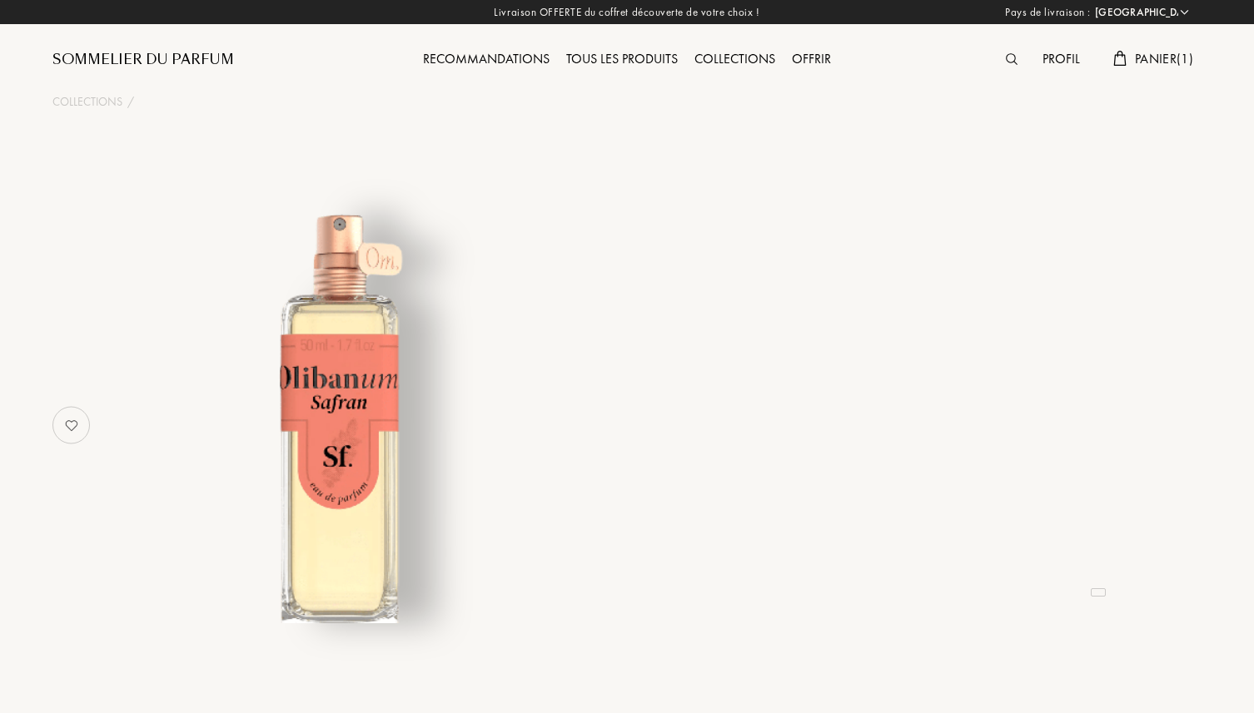
select select "FR"
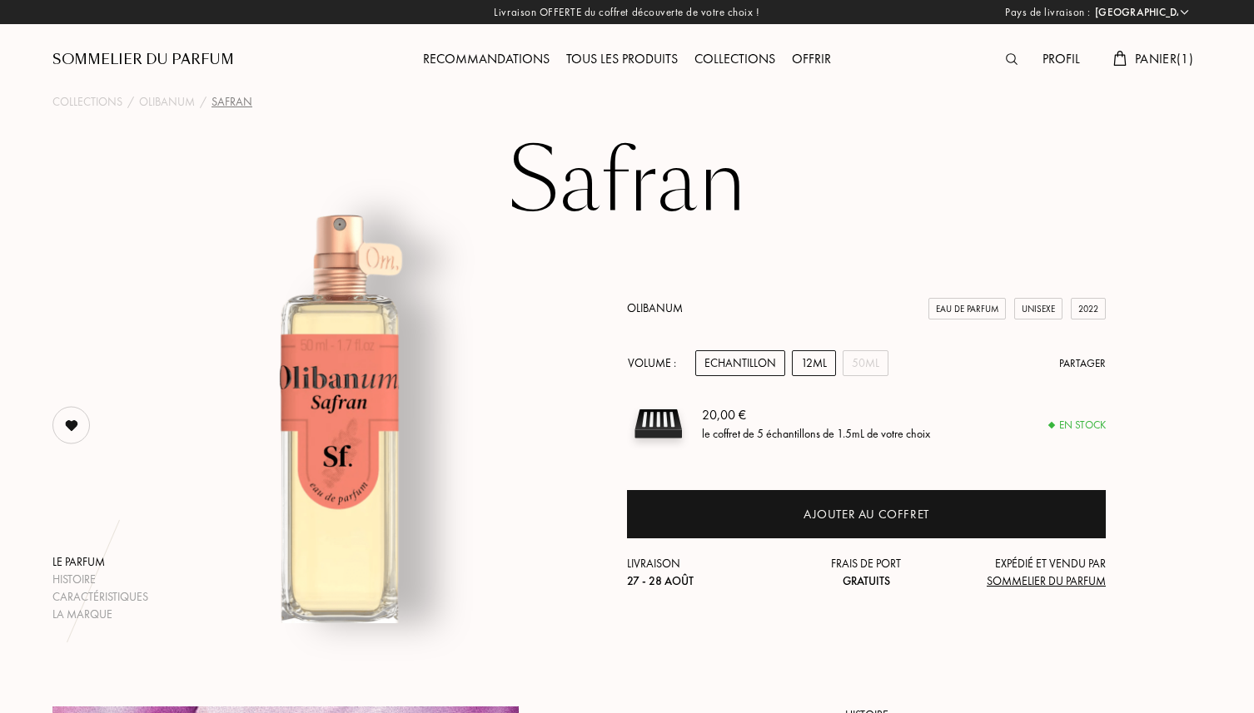
click at [800, 365] on div "12mL" at bounding box center [814, 363] width 44 height 26
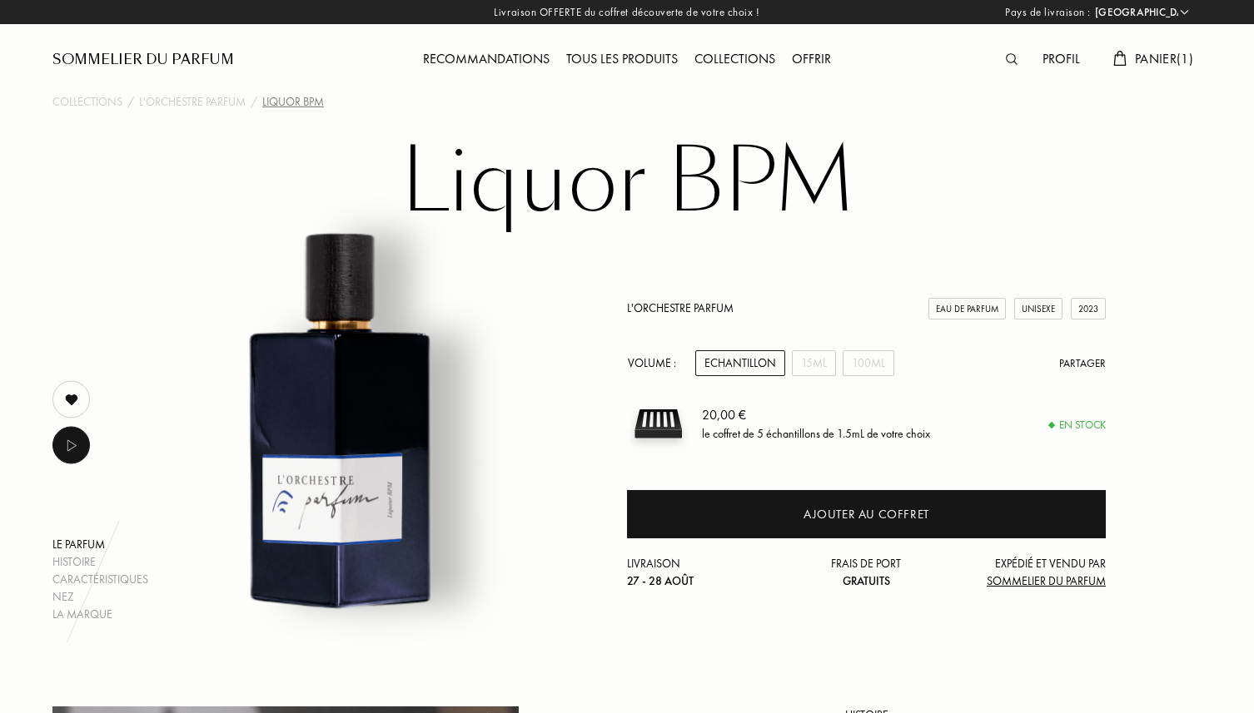
select select "FR"
click at [822, 371] on div "15mL" at bounding box center [814, 363] width 44 height 26
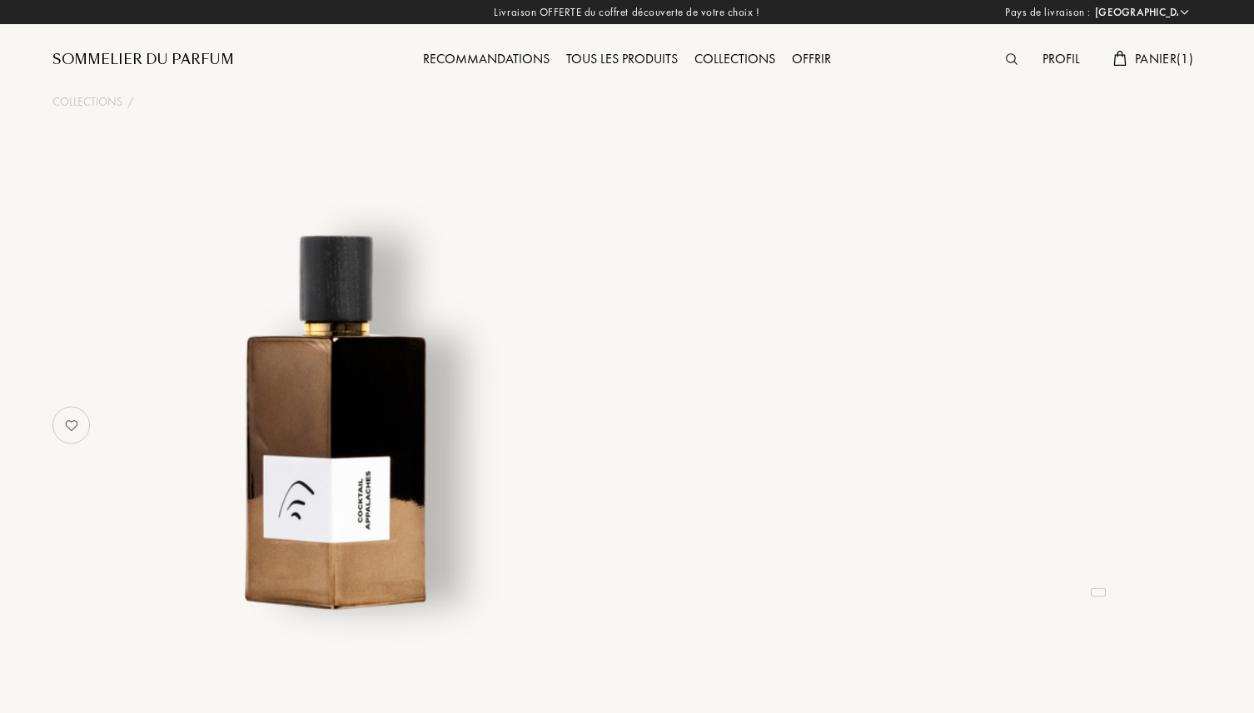
select select "FR"
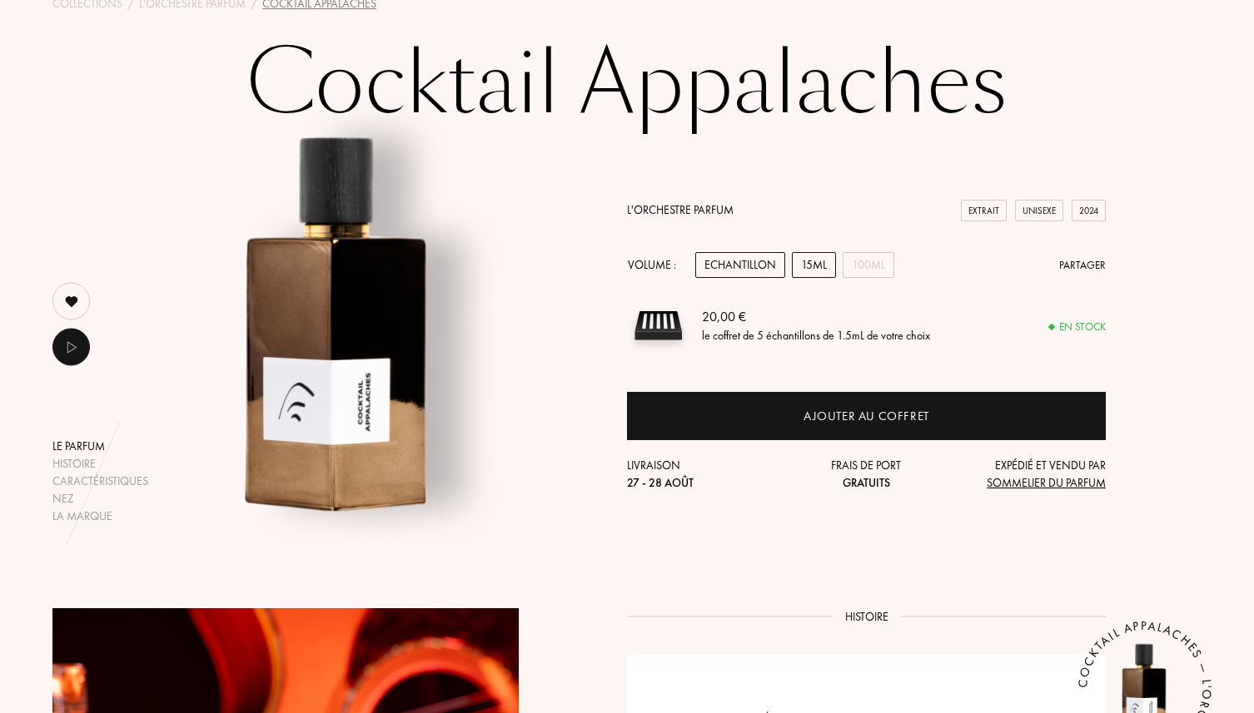
click at [807, 271] on div "15mL" at bounding box center [814, 265] width 44 height 26
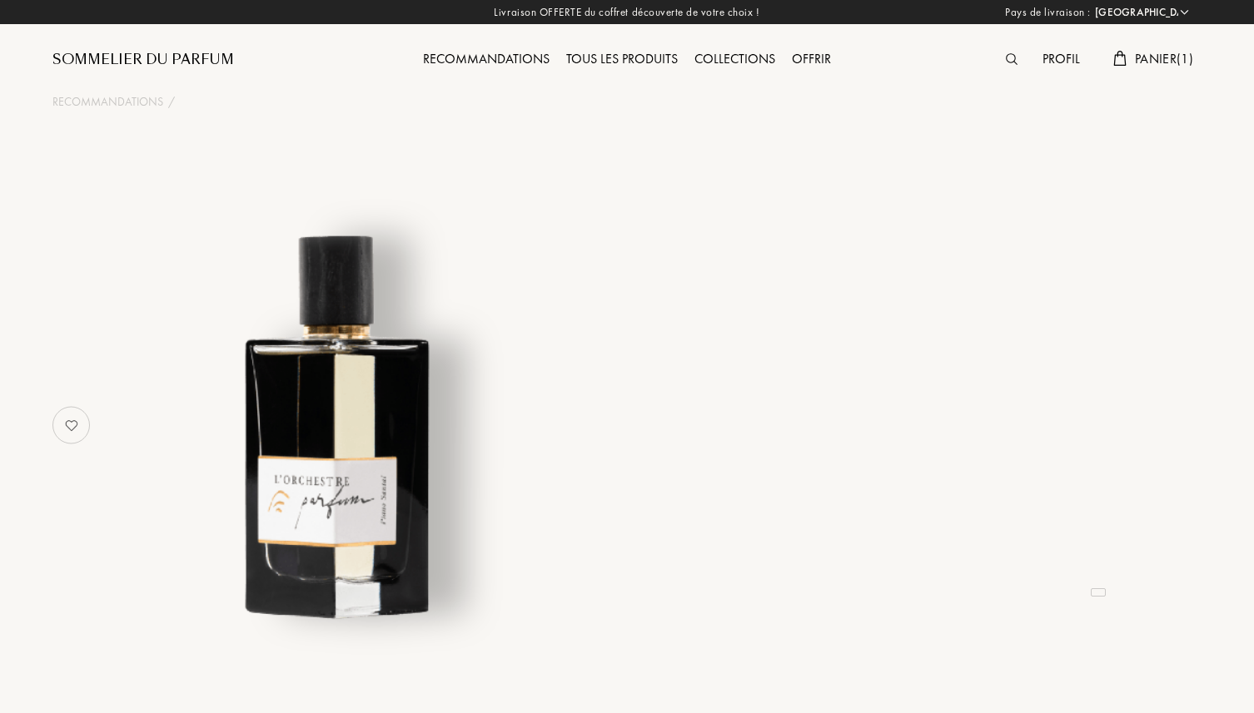
select select "FR"
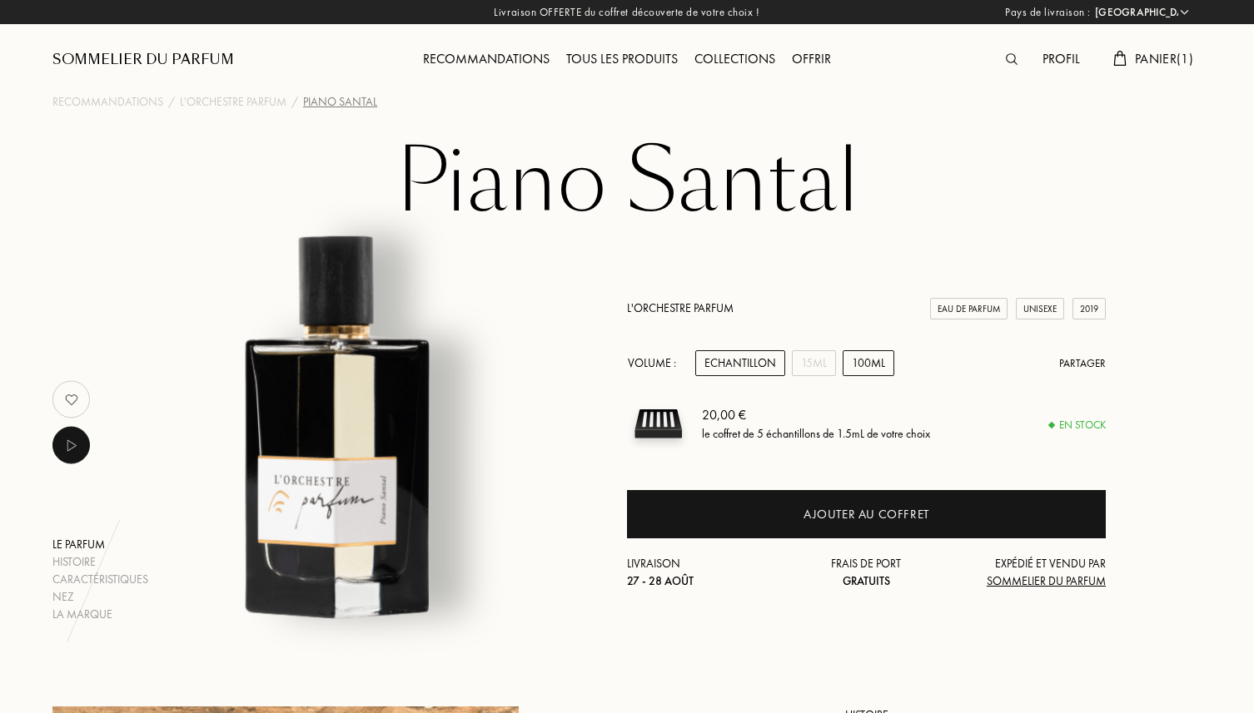
click at [866, 359] on div "100mL" at bounding box center [868, 363] width 52 height 26
